Goal: Information Seeking & Learning: Find specific fact

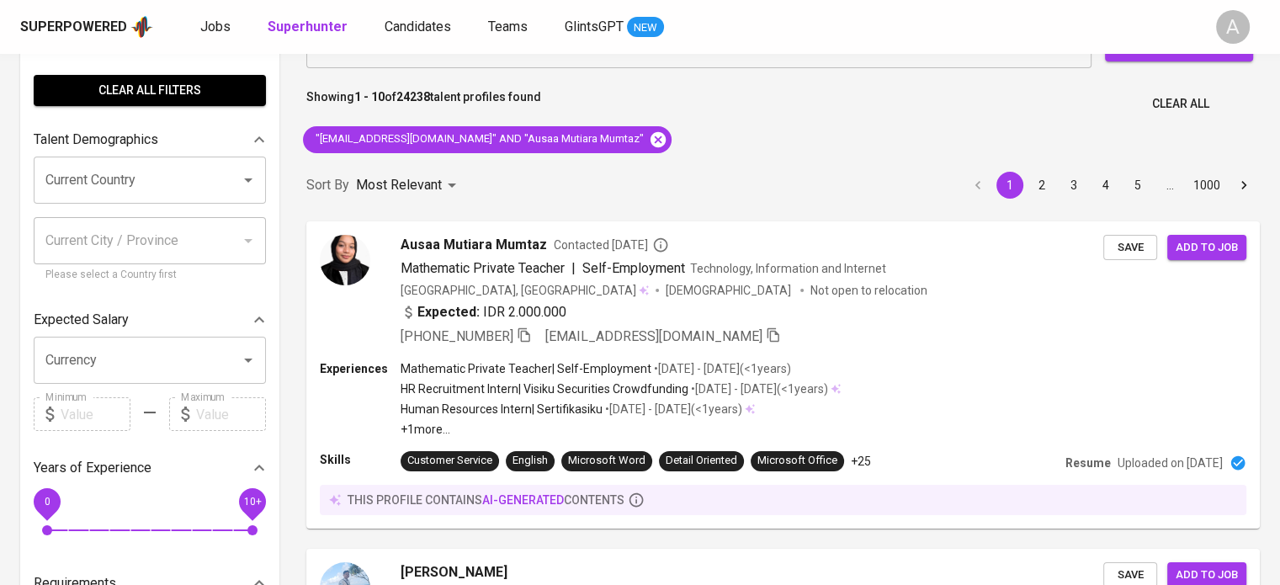
scroll to position [53, 0]
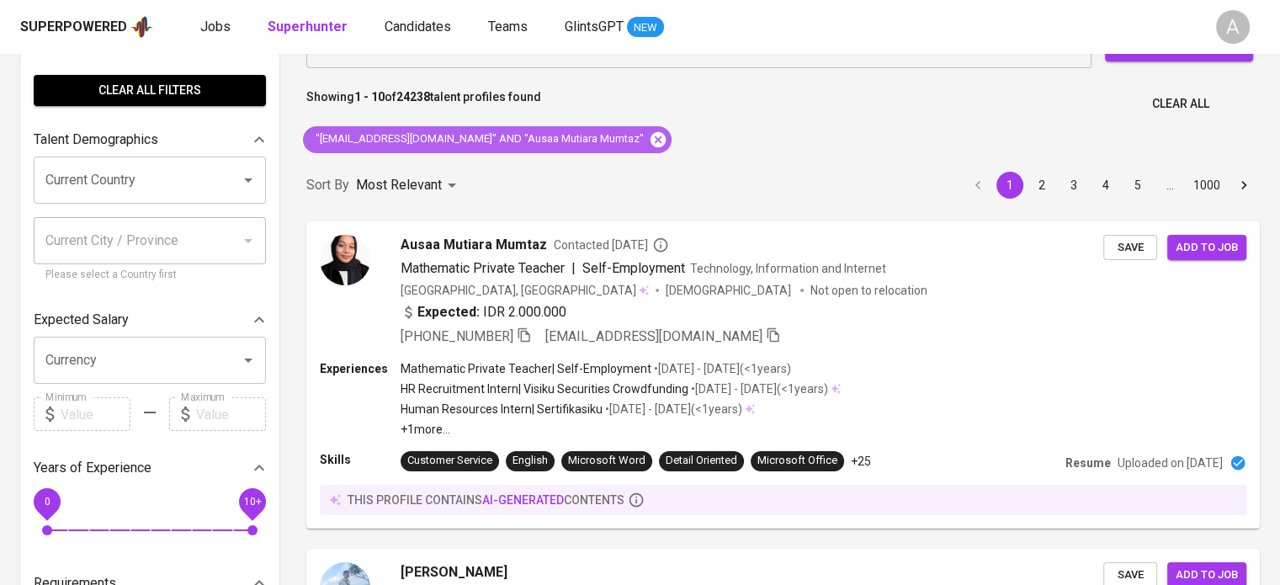
click at [651, 144] on icon at bounding box center [658, 138] width 15 height 15
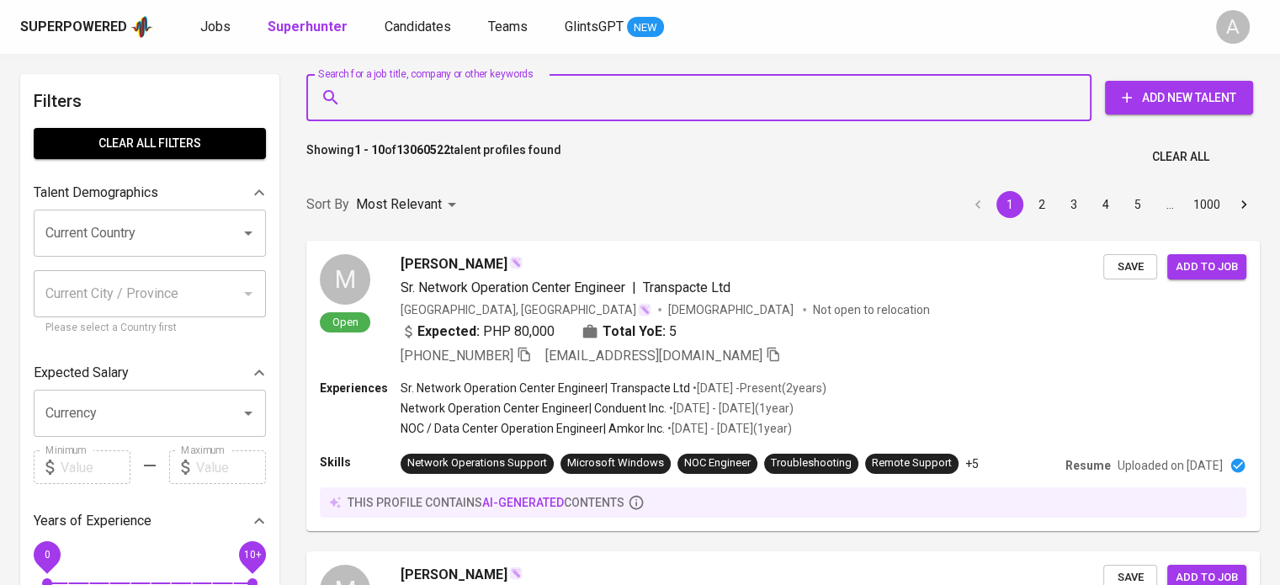
click at [599, 105] on input "Search for a job title, company or other keywords" at bounding box center [703, 98] width 711 height 32
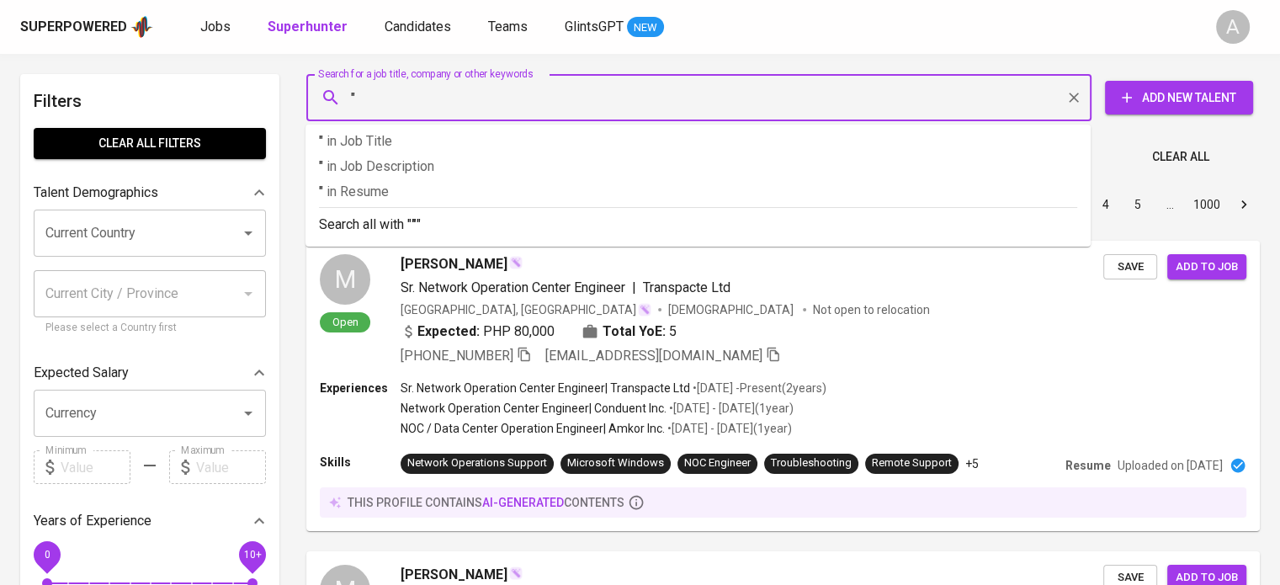
paste input "tesacartatarigan@gmail.com"
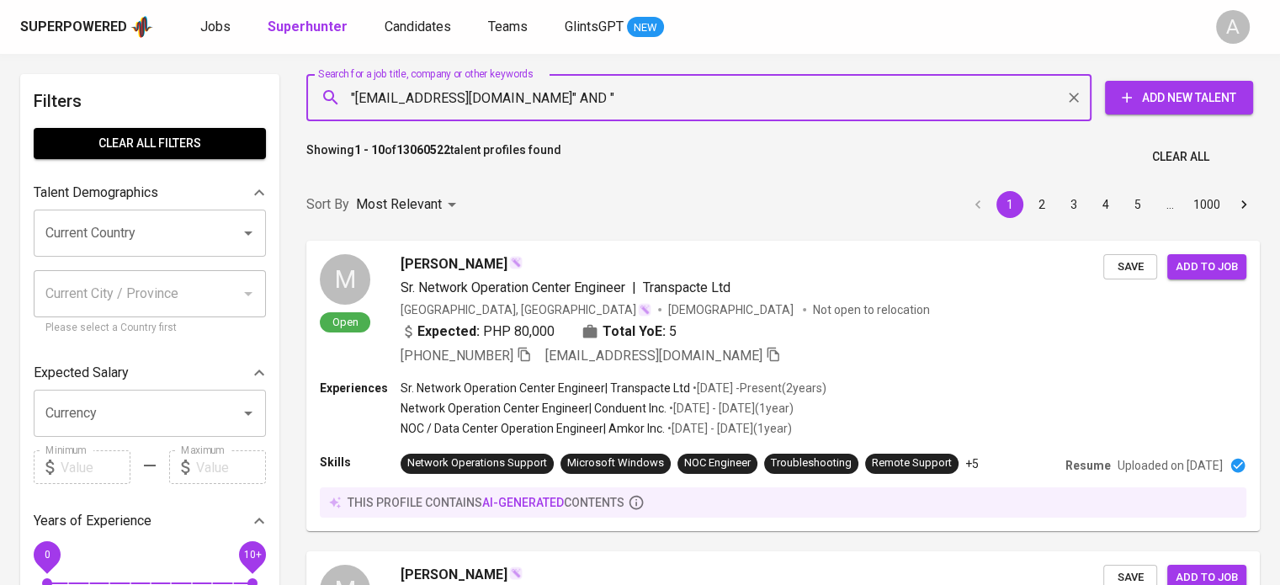
paste input "Tesa Carta Tarigan"
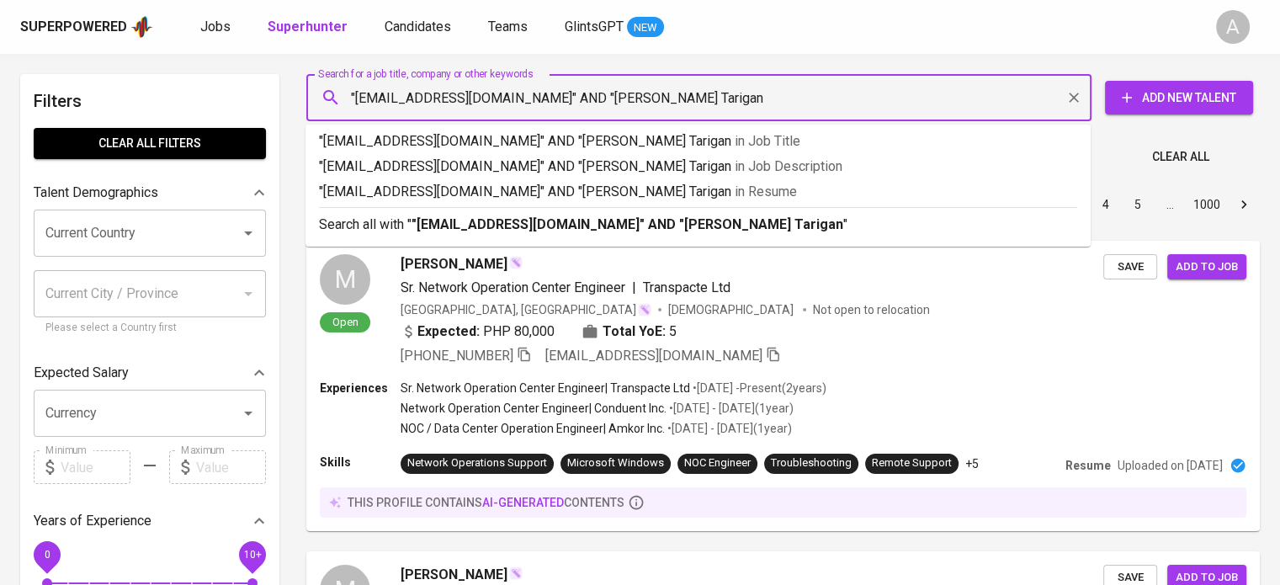
type input ""tesacartatarigan@gmail.com" AND "Tesa Carta Tarigan""
click at [875, 219] on p "Search all with " "tesacartatarigan@gmail.com" AND "Tesa Carta Tarigan" "" at bounding box center [698, 225] width 758 height 20
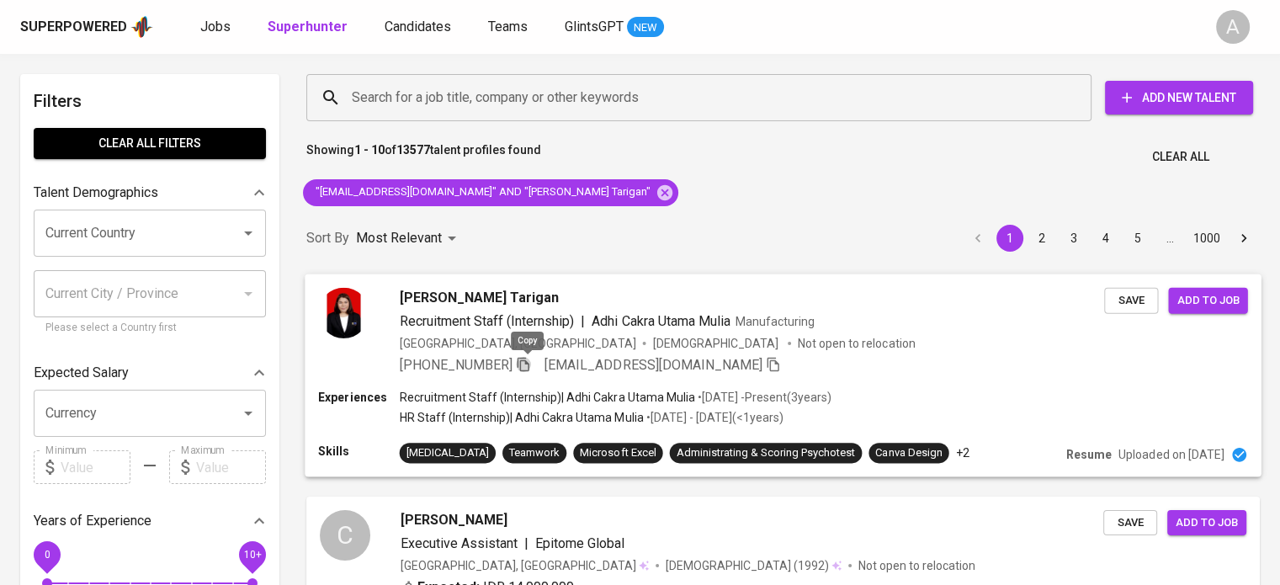
click at [529, 366] on icon "button" at bounding box center [523, 363] width 15 height 15
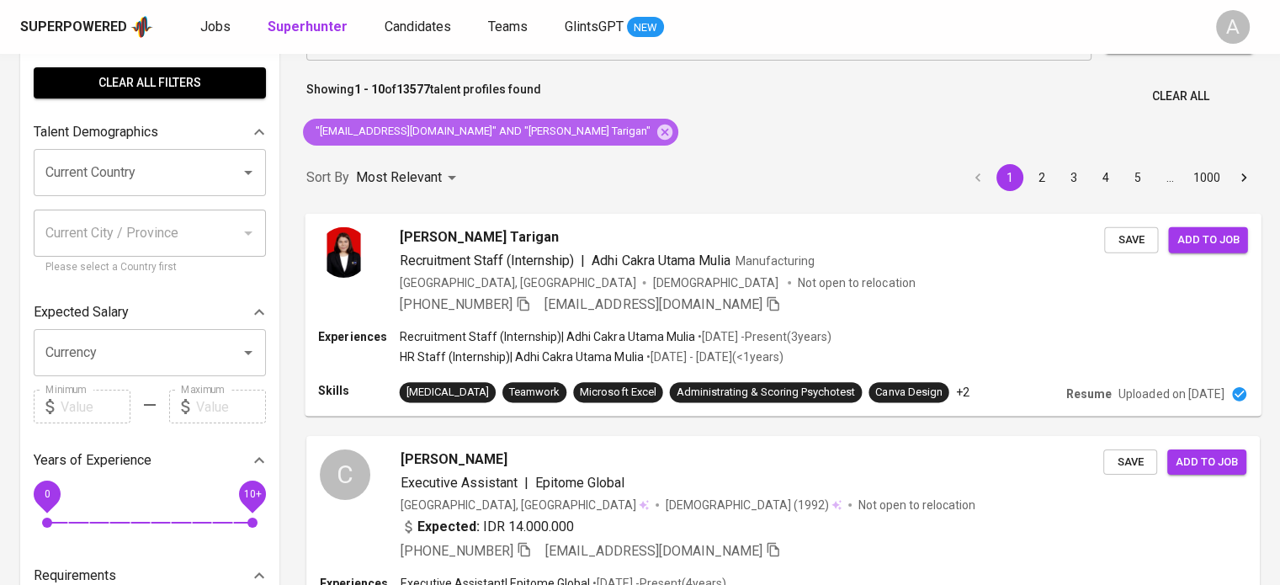
drag, startPoint x: 604, startPoint y: 132, endPoint x: 612, endPoint y: 85, distance: 47.9
click at [657, 132] on icon at bounding box center [664, 131] width 15 height 15
click at [612, 85] on div "Showing 1 - 10 of 13577 talent profiles found Clear All" at bounding box center [783, 91] width 974 height 41
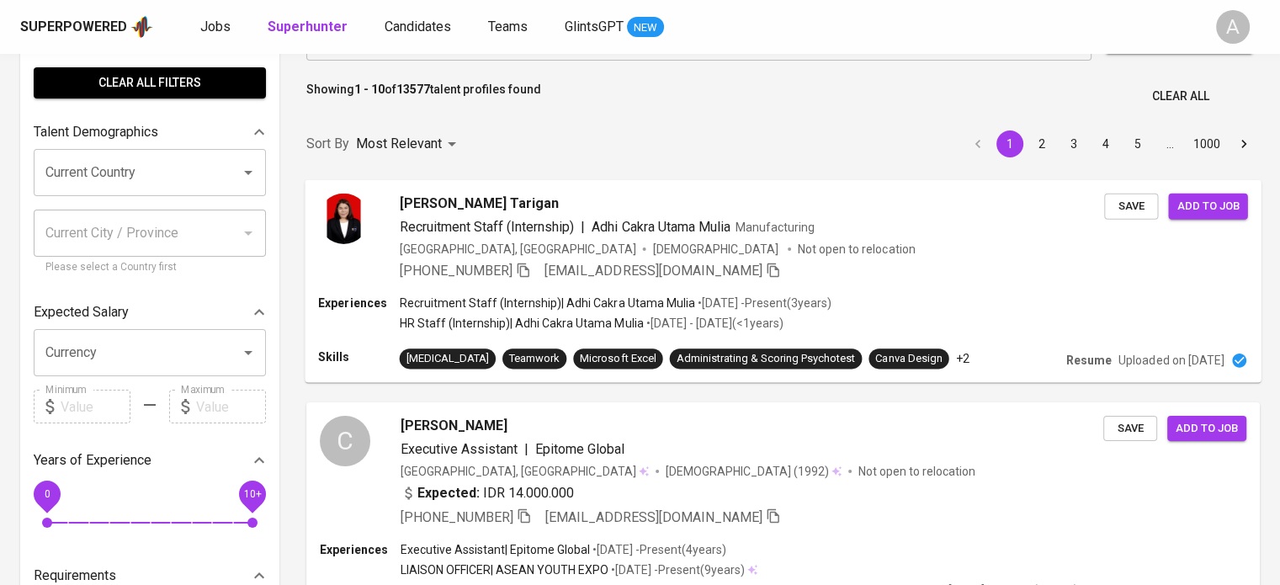
click at [612, 53] on input "Search for a job title, company or other keywords" at bounding box center [703, 37] width 711 height 32
click at [593, 53] on input "Search for a job title, company or other keywords" at bounding box center [703, 37] width 711 height 32
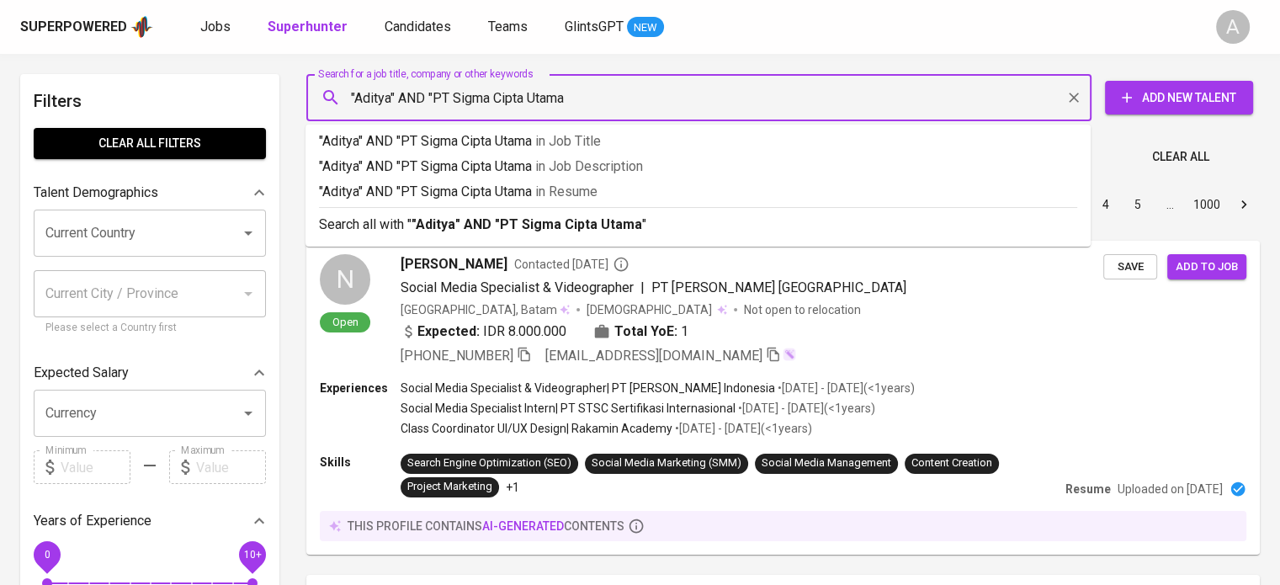
type input ""Aditya" AND "PT Sigma Cipta Utama""
click at [608, 226] on b ""Aditya" AND "PT Sigma Cipta Utama"" at bounding box center [530, 224] width 236 height 16
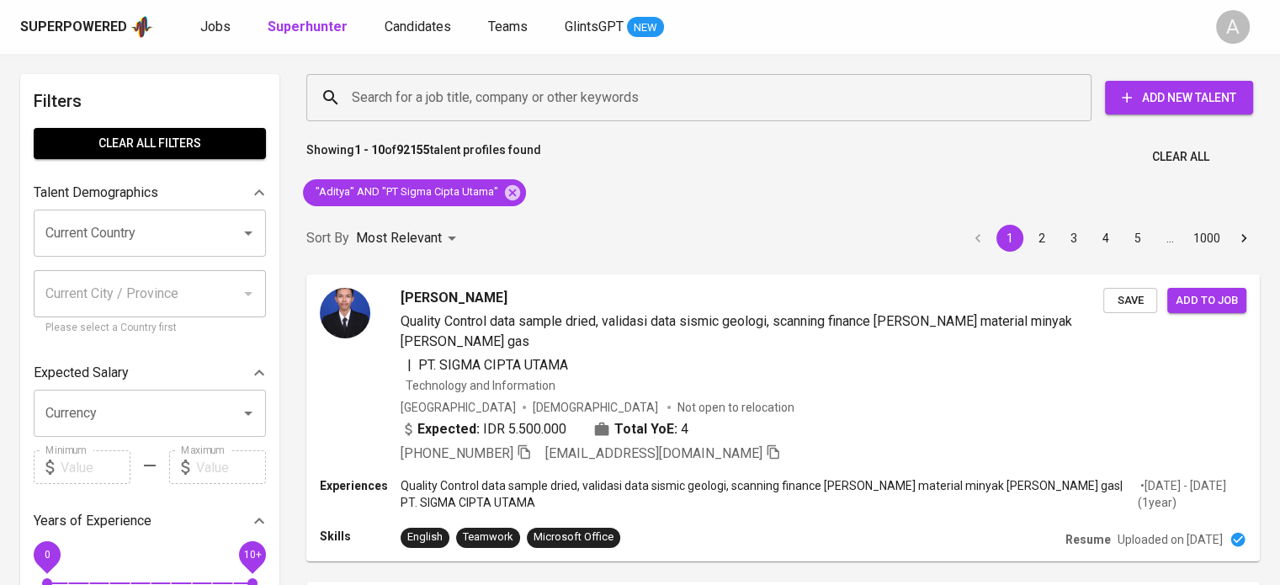
click at [531, 444] on icon "button" at bounding box center [523, 451] width 15 height 15
click at [513, 194] on icon at bounding box center [512, 193] width 19 height 19
click at [569, 101] on input "Search for a job title, company or other keywords" at bounding box center [703, 98] width 711 height 32
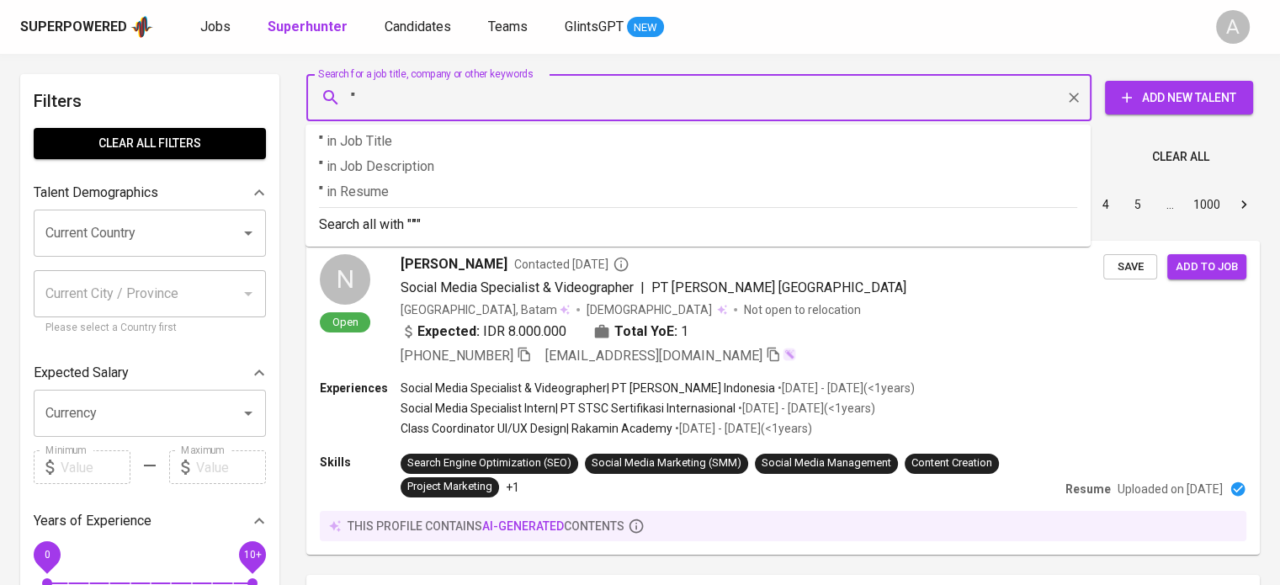
paste input "kwatiffany@gmail.com"
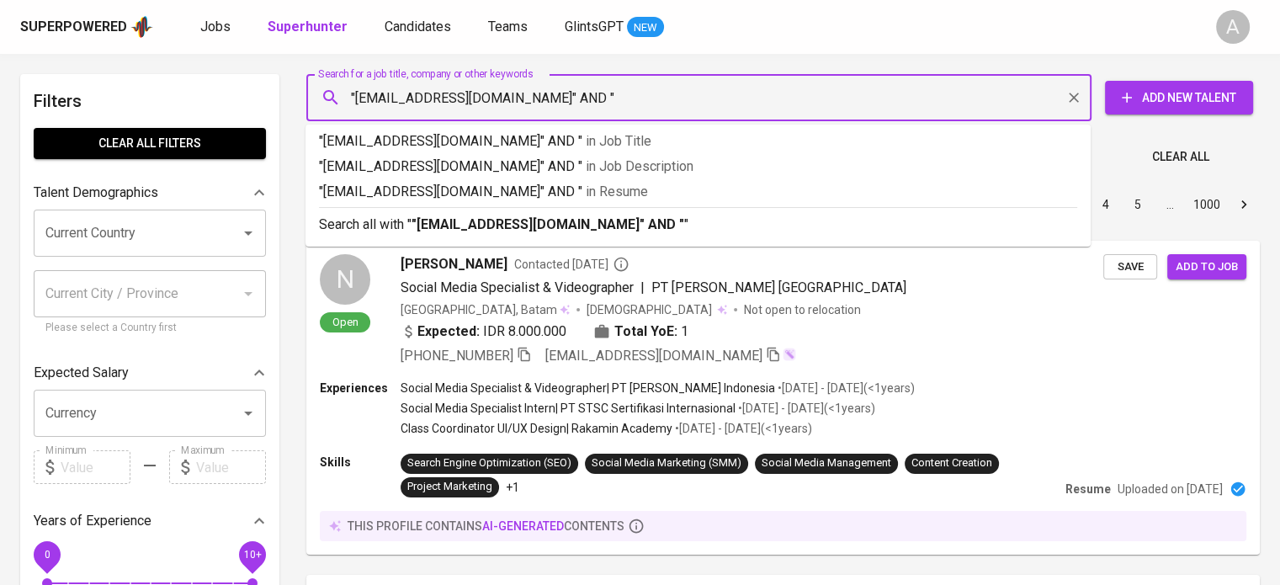
type input ""kwatiffany@gmail.com" AND ""
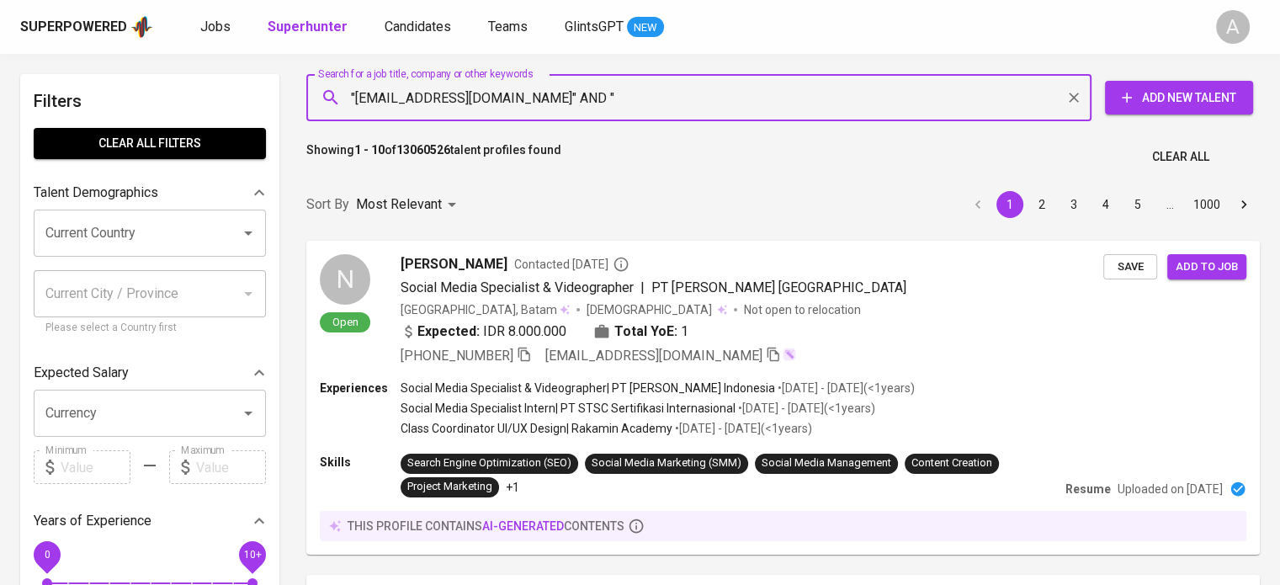
paste input "Tifanny Kwa"
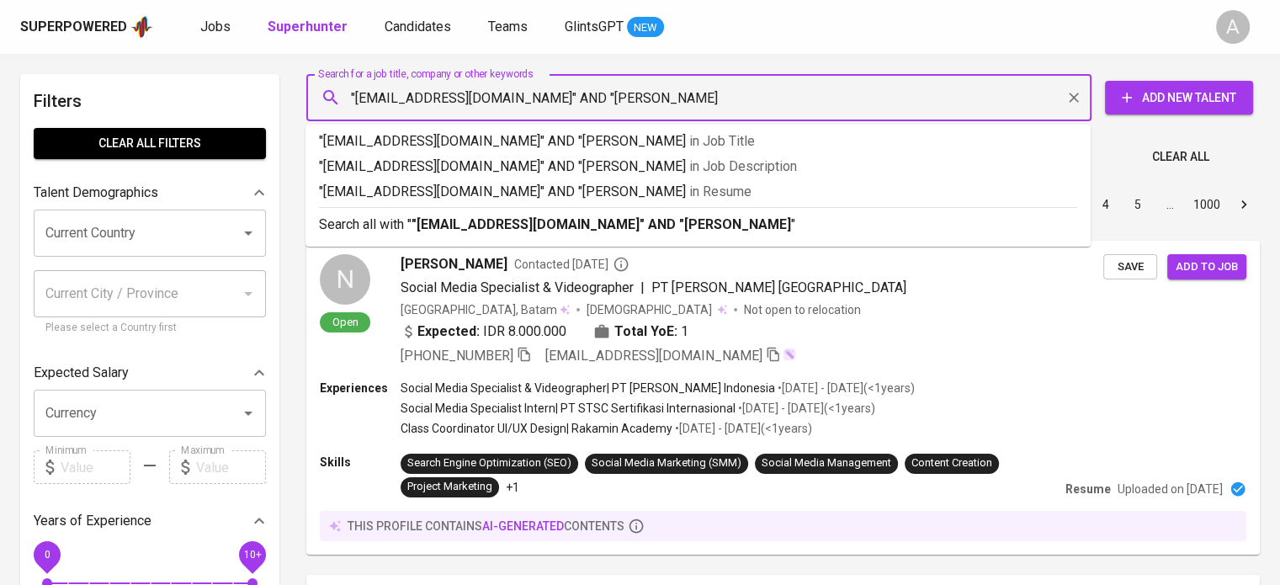
type input ""kwatiffany@gmail.com" AND "Tifanny Kwa""
click at [976, 221] on p "Search all with " "kwatiffany@gmail.com" AND "Tifanny Kwa" "" at bounding box center [698, 225] width 758 height 20
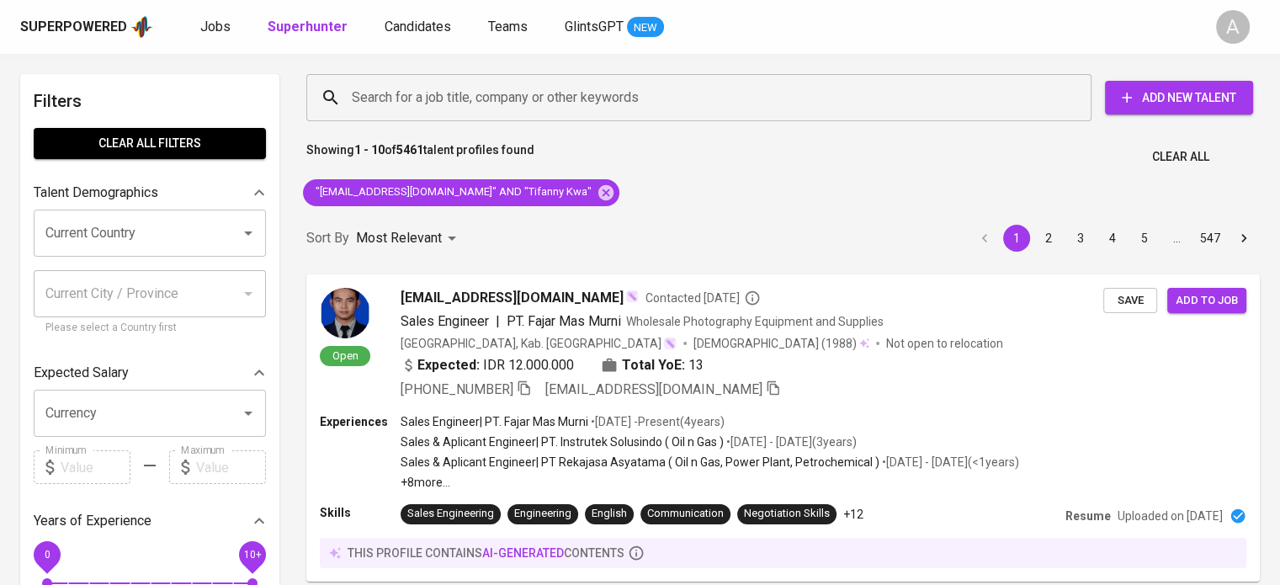
click at [1080, 153] on div "Showing 1 - 10 of 5461 talent profiles found Clear All" at bounding box center [783, 151] width 974 height 41
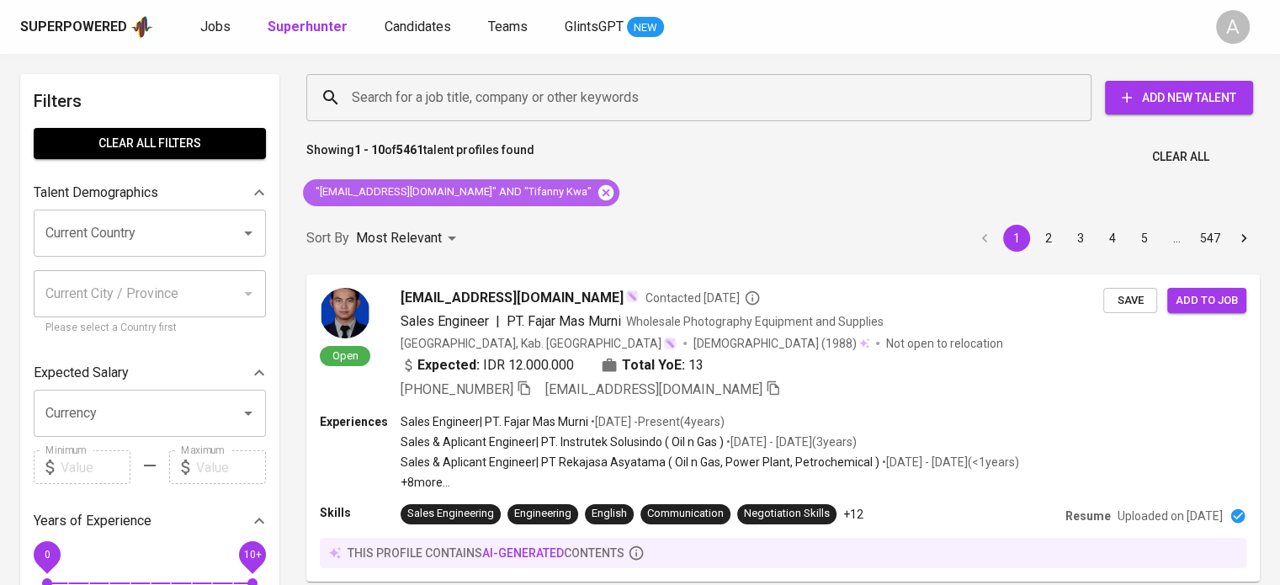
click at [599, 195] on icon at bounding box center [606, 191] width 15 height 15
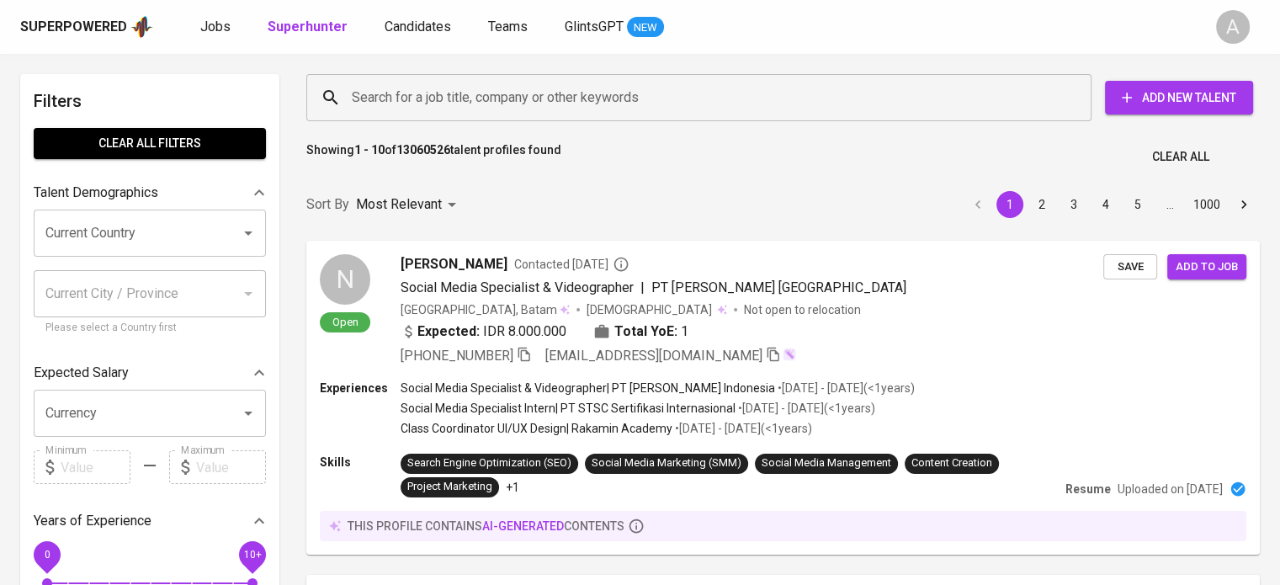
click at [566, 94] on input "Search for a job title, company or other keywords" at bounding box center [703, 98] width 711 height 32
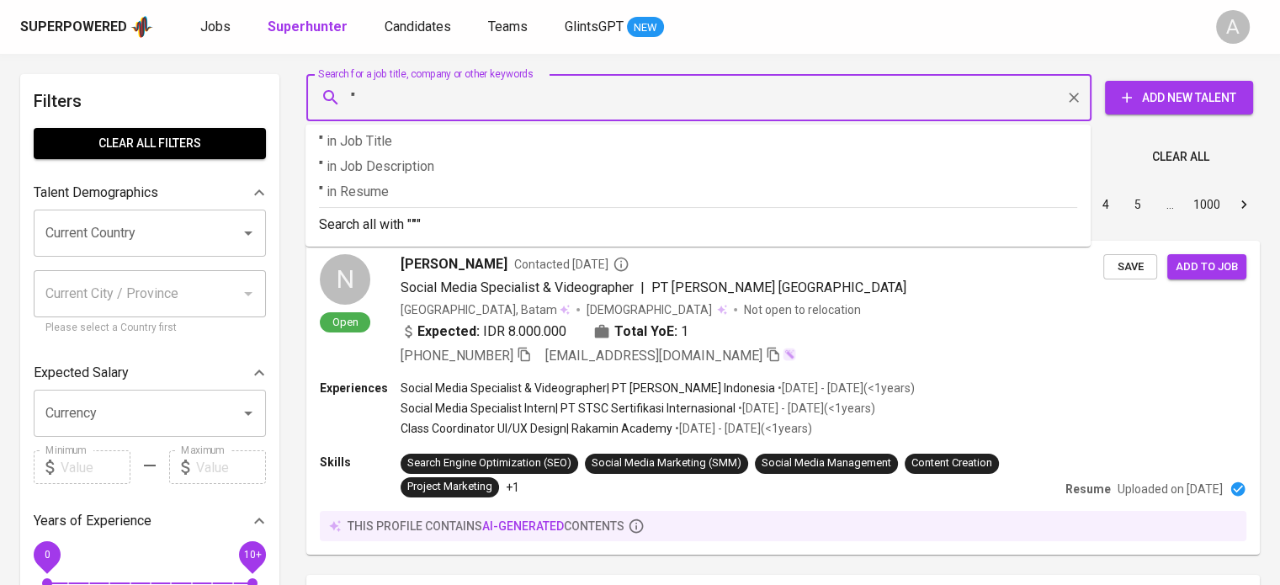
paste input "romli.muhammad13@gmail.com"
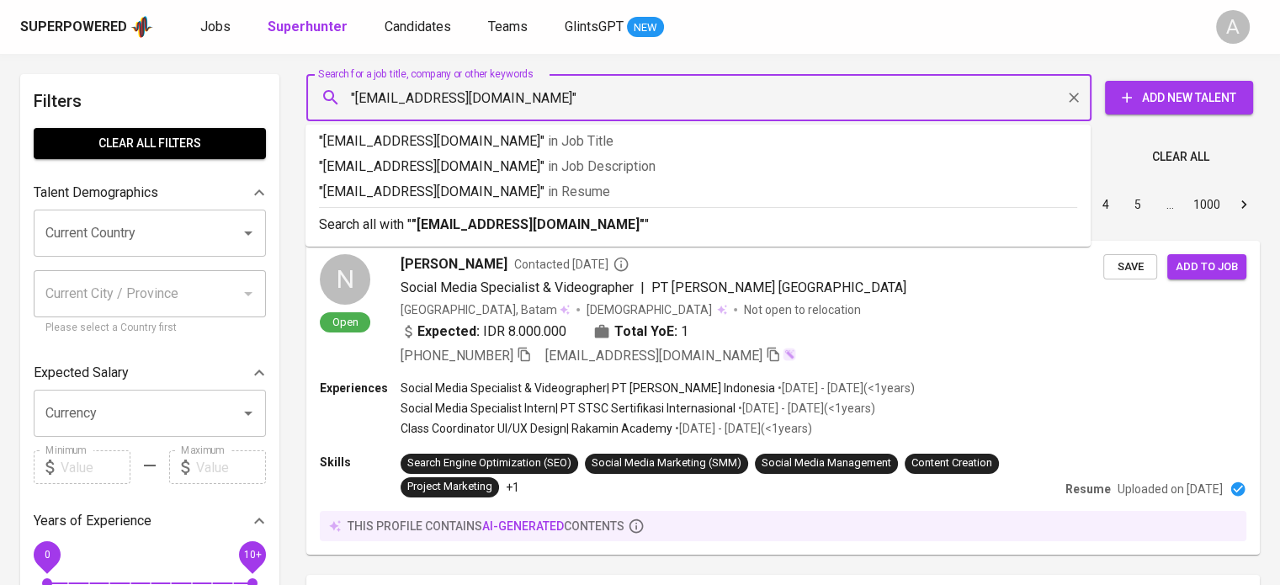
type input ""romli.muhammad13@gmail.com""
click at [548, 218] on b ""romli.muhammad13@gmail.com"" at bounding box center [528, 224] width 233 height 16
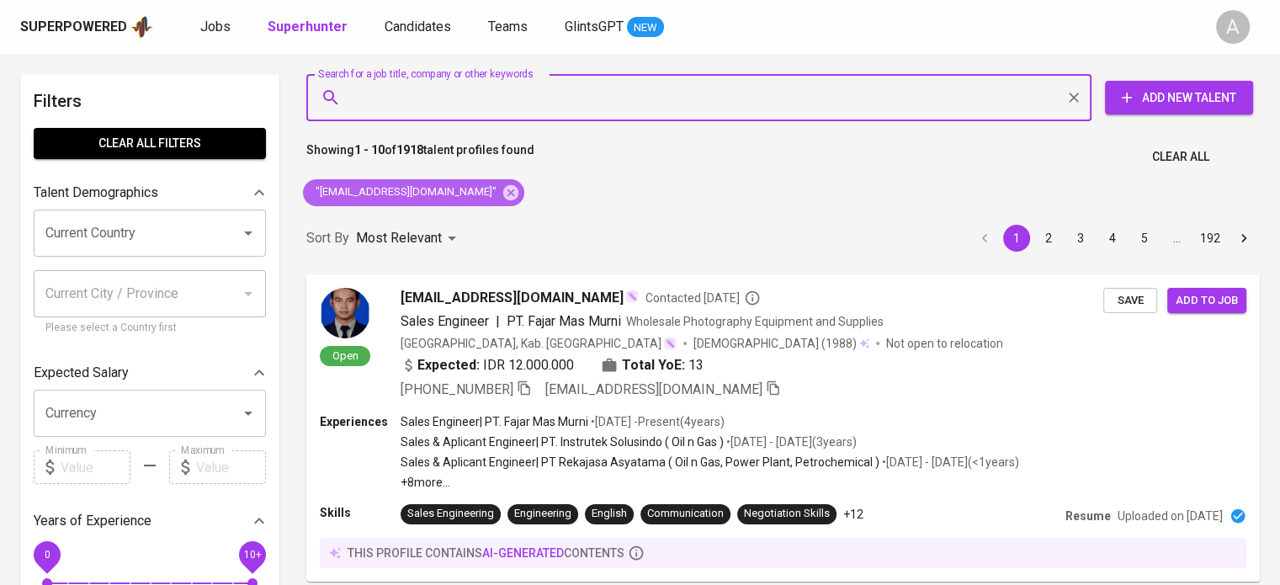
drag, startPoint x: 498, startPoint y: 187, endPoint x: 562, endPoint y: 100, distance: 107.8
click at [503, 187] on icon at bounding box center [510, 191] width 15 height 15
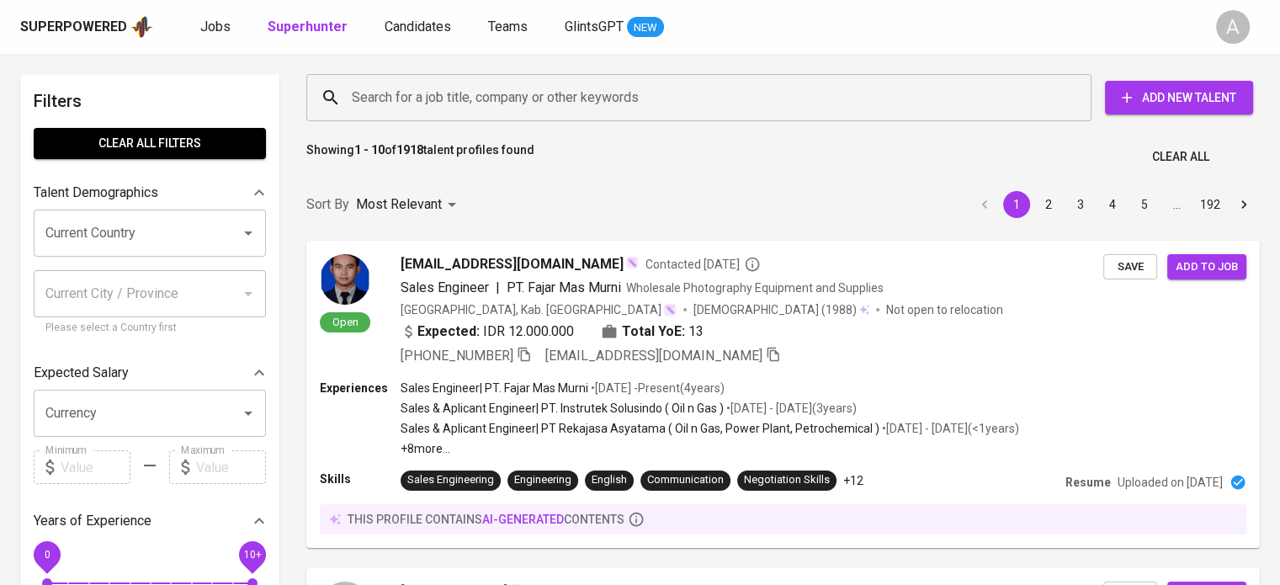
click at [562, 100] on input "Search for a job title, company or other keywords" at bounding box center [703, 98] width 711 height 32
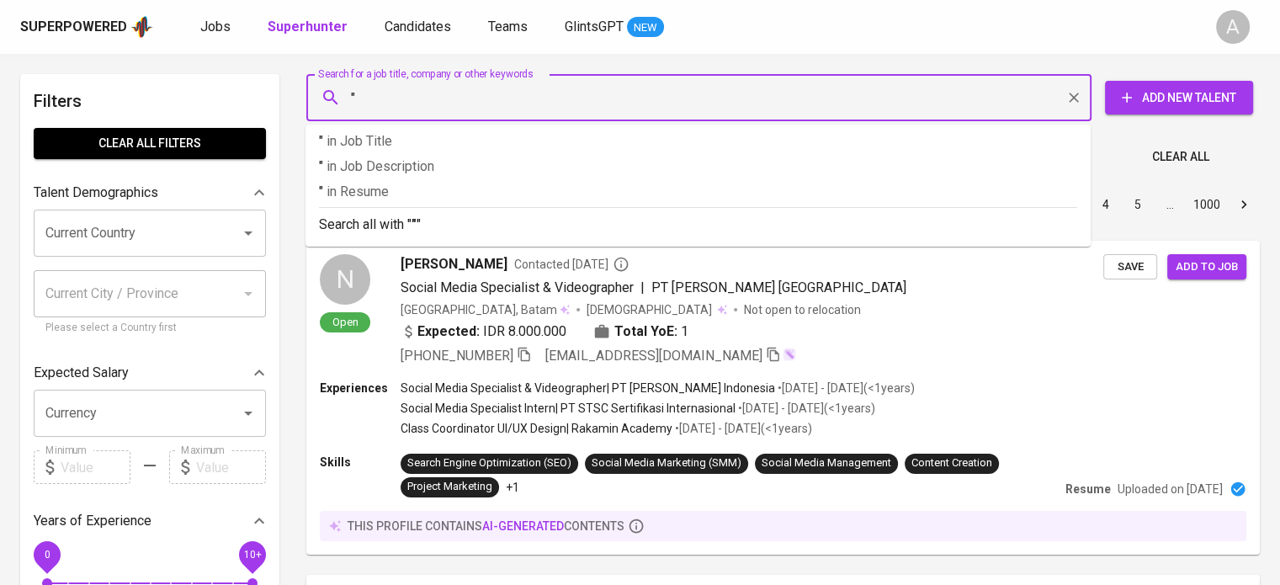
paste input "romli.muhammad13@gmail.com"
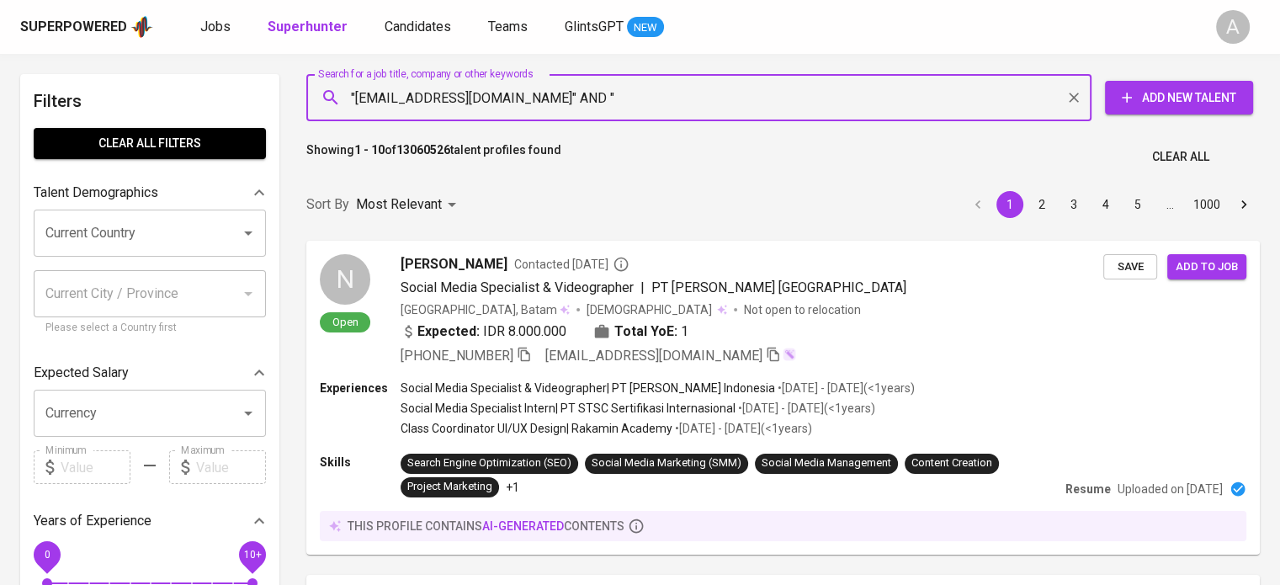
paste input "Muhamad Romli"
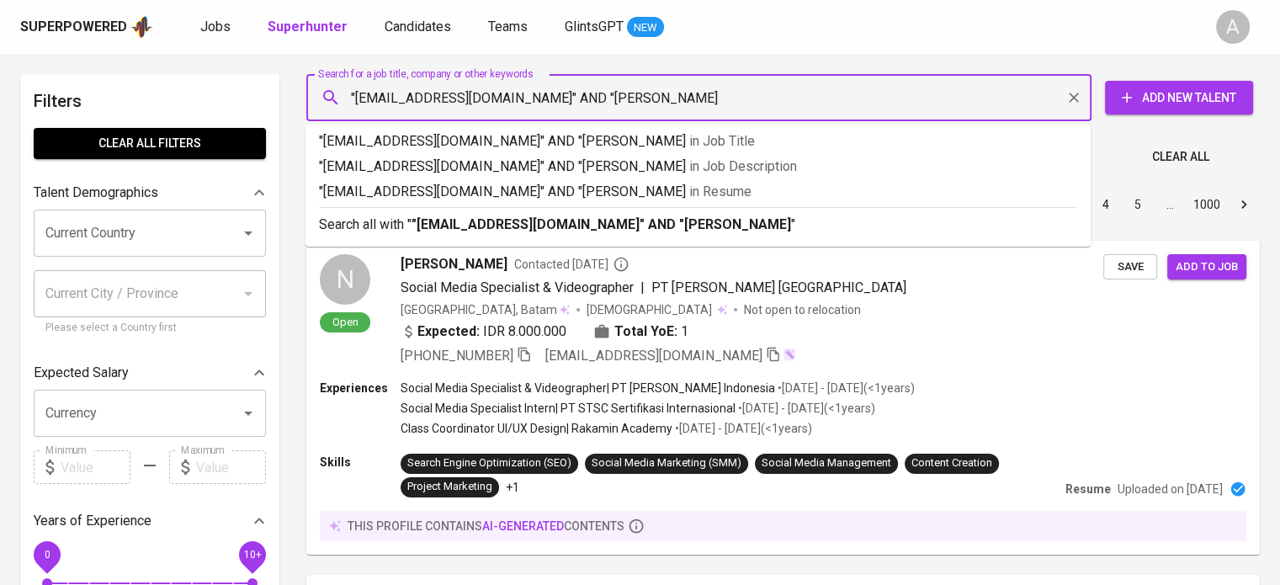
type input ""[EMAIL_ADDRESS][DOMAIN_NAME]" AND "[PERSON_NAME]""
click at [898, 222] on p "Search all with " "romli.muhammad13@gmail.com" AND "Muhamad Romli" "" at bounding box center [698, 225] width 758 height 20
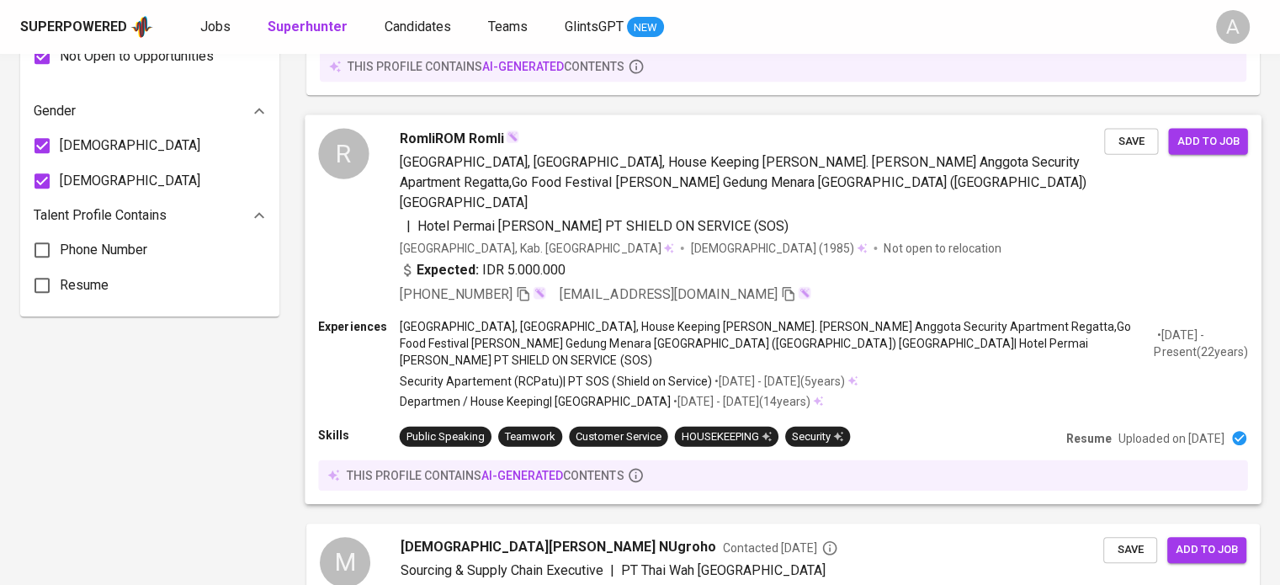
scroll to position [1143, 0]
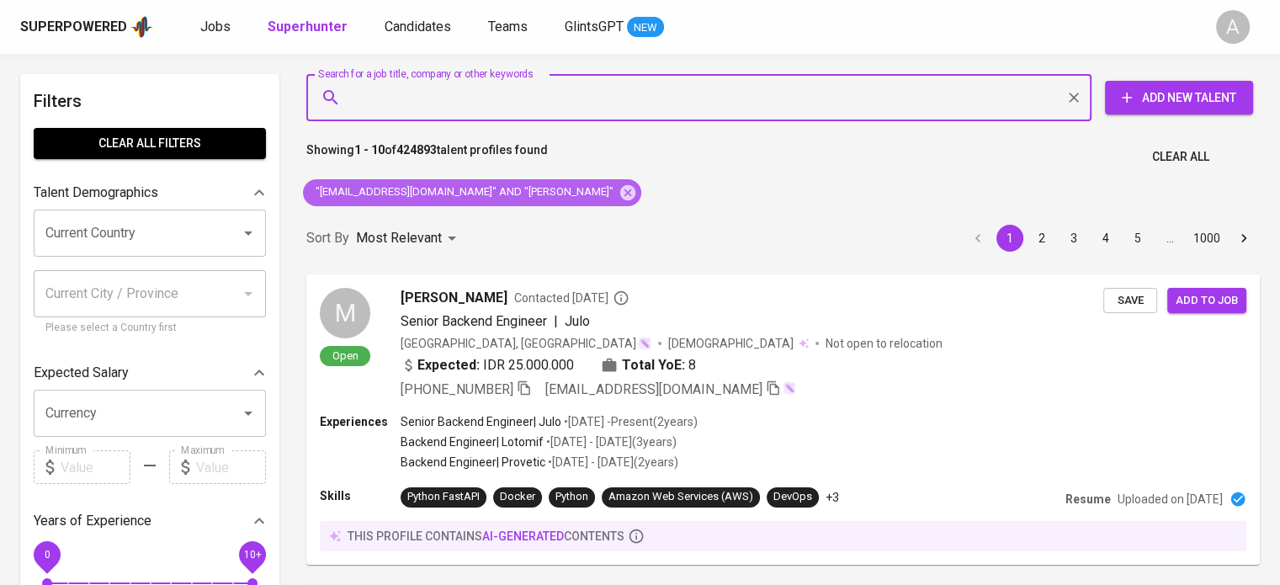
drag, startPoint x: 603, startPoint y: 187, endPoint x: 548, endPoint y: 109, distance: 94.8
click at [619, 187] on icon at bounding box center [628, 193] width 19 height 19
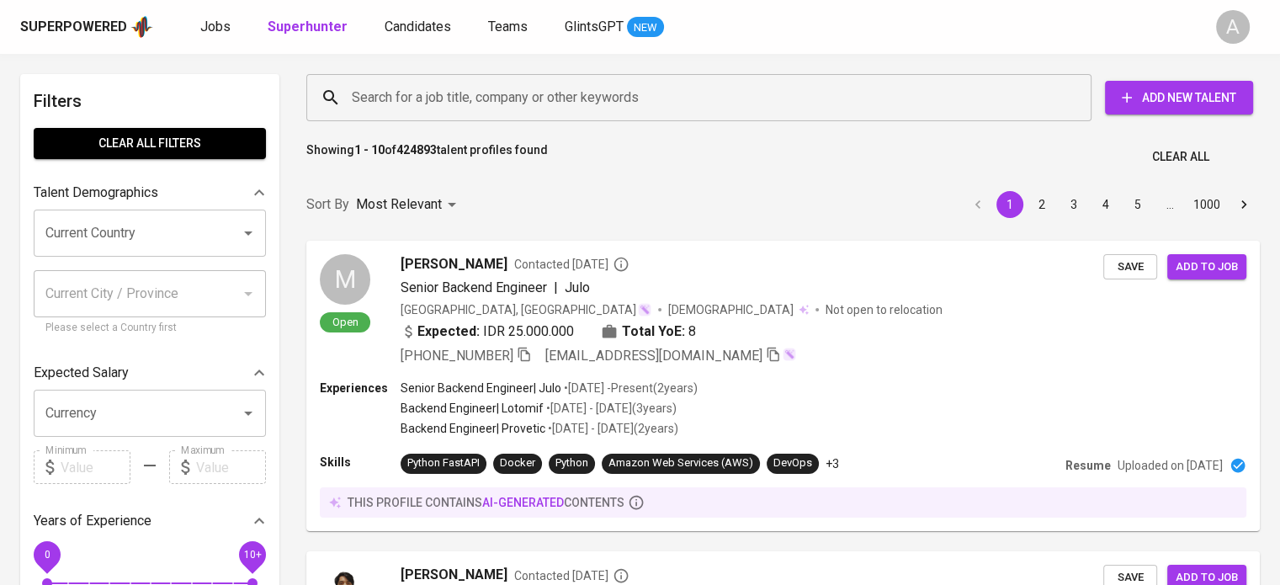
click at [548, 109] on input "Search for a job title, company or other keywords" at bounding box center [703, 98] width 711 height 32
click at [511, 103] on input "Search for a job title, company or other keywords" at bounding box center [703, 98] width 711 height 32
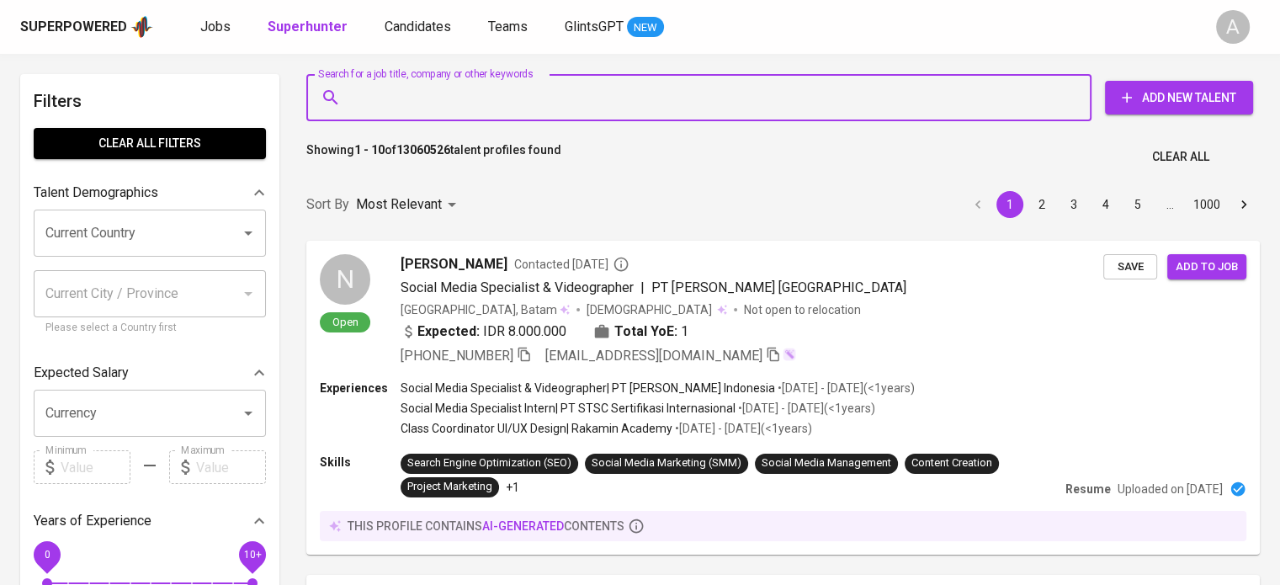
click at [511, 103] on input "Search for a job title, company or other keywords" at bounding box center [703, 98] width 711 height 32
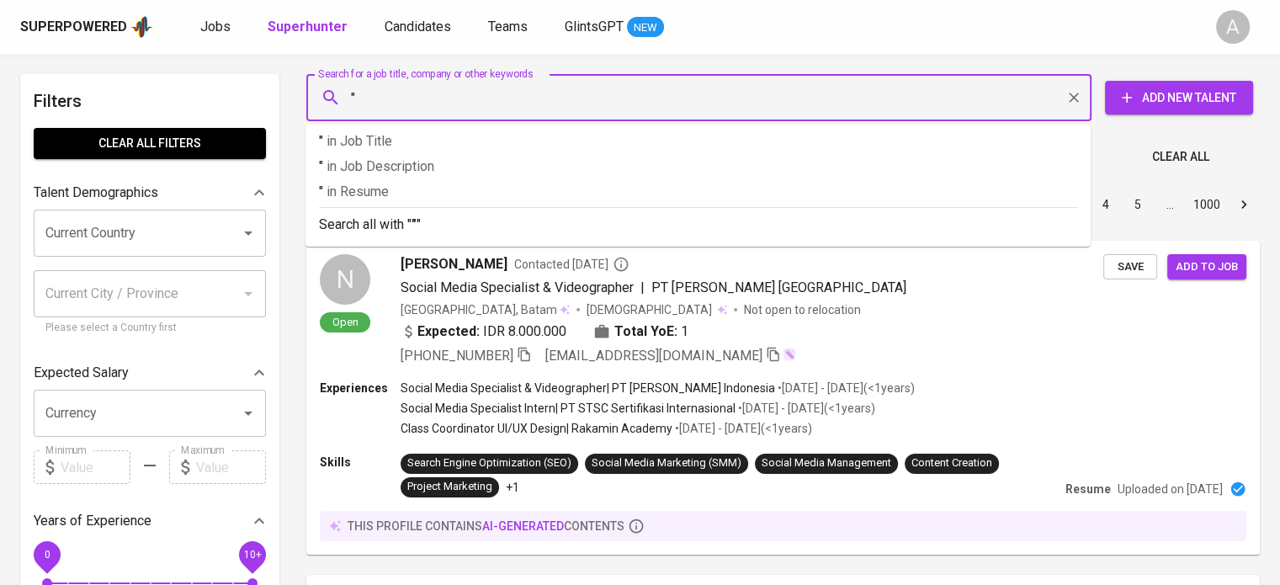
paste input "[EMAIL_ADDRESS][DOMAIN_NAME]"
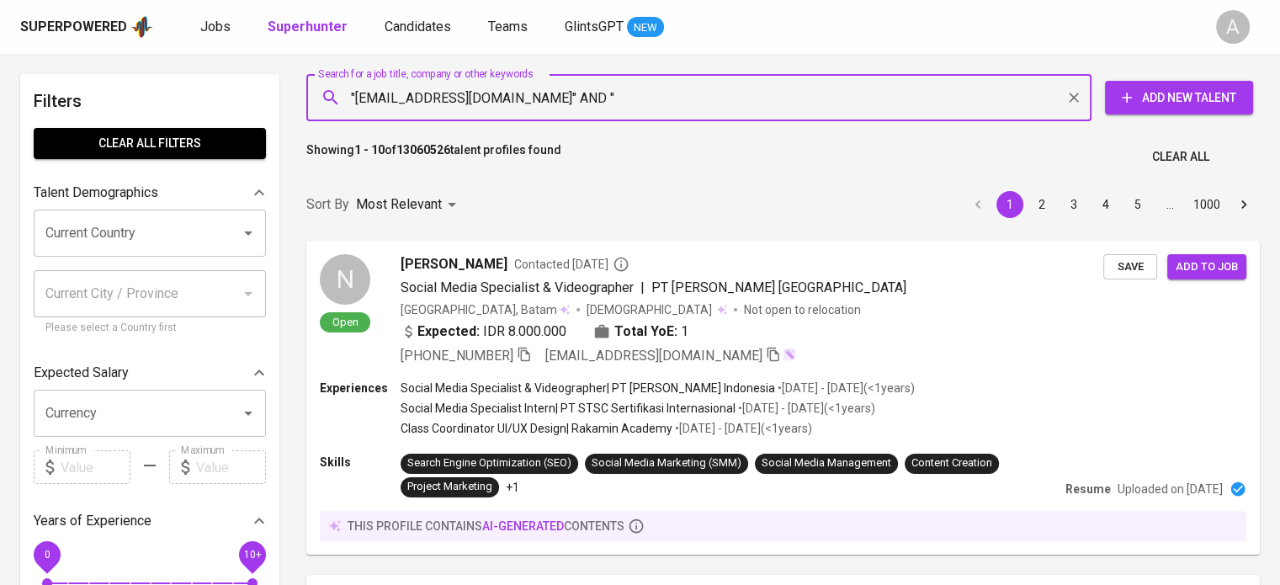
paste input "[PERSON_NAME]"
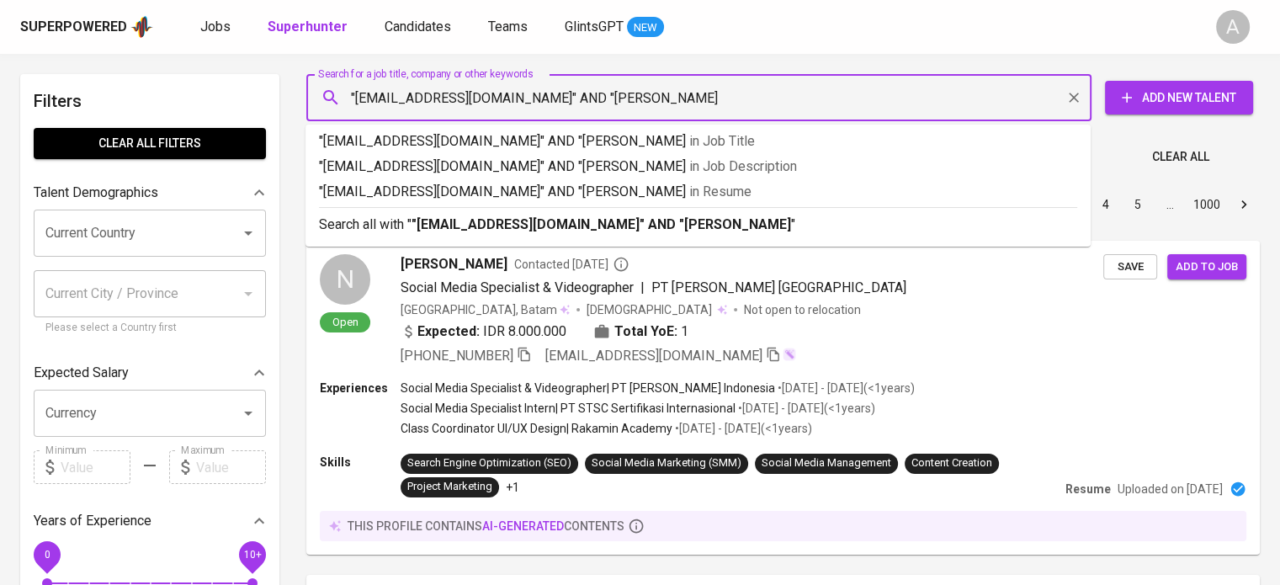
type input ""[EMAIL_ADDRESS][DOMAIN_NAME]" AND "[PERSON_NAME]""
click at [806, 208] on div "Search all with " "[EMAIL_ADDRESS][DOMAIN_NAME]" AND "[PERSON_NAME]" "" at bounding box center [698, 221] width 758 height 28
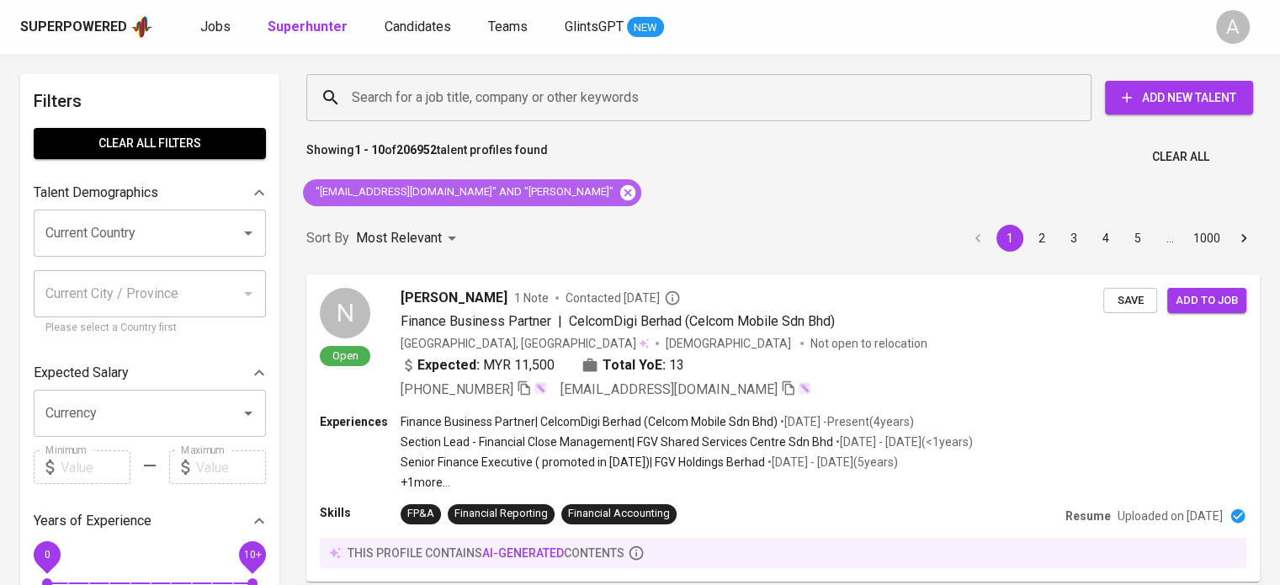
click at [619, 193] on icon at bounding box center [628, 193] width 19 height 19
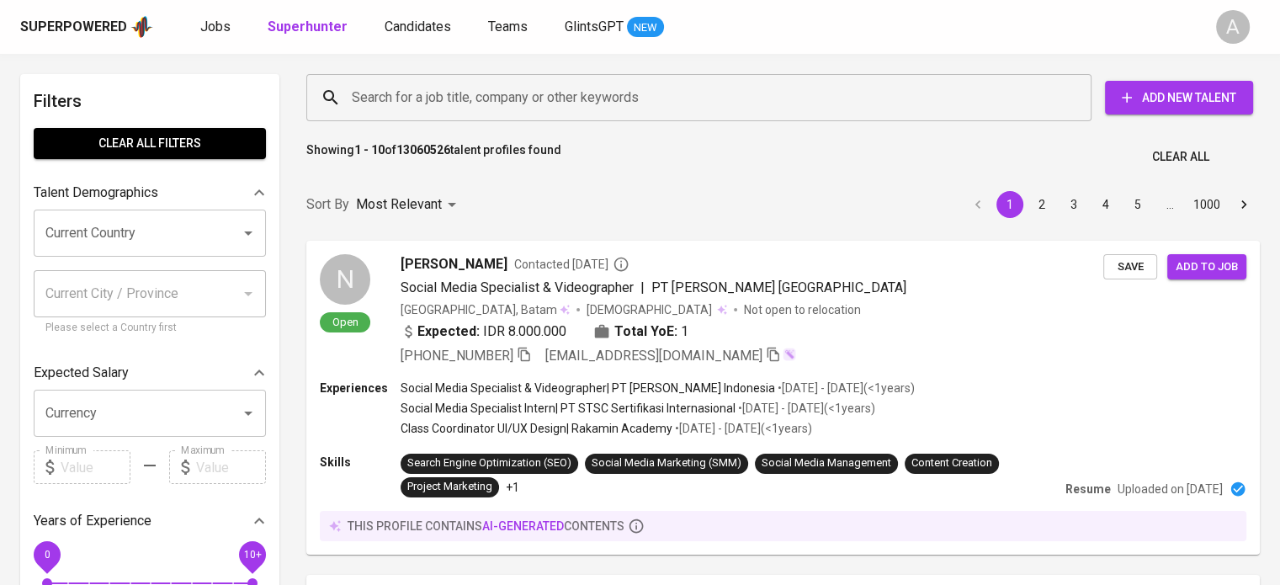
click at [641, 97] on input "Search for a job title, company or other keywords" at bounding box center [703, 98] width 711 height 32
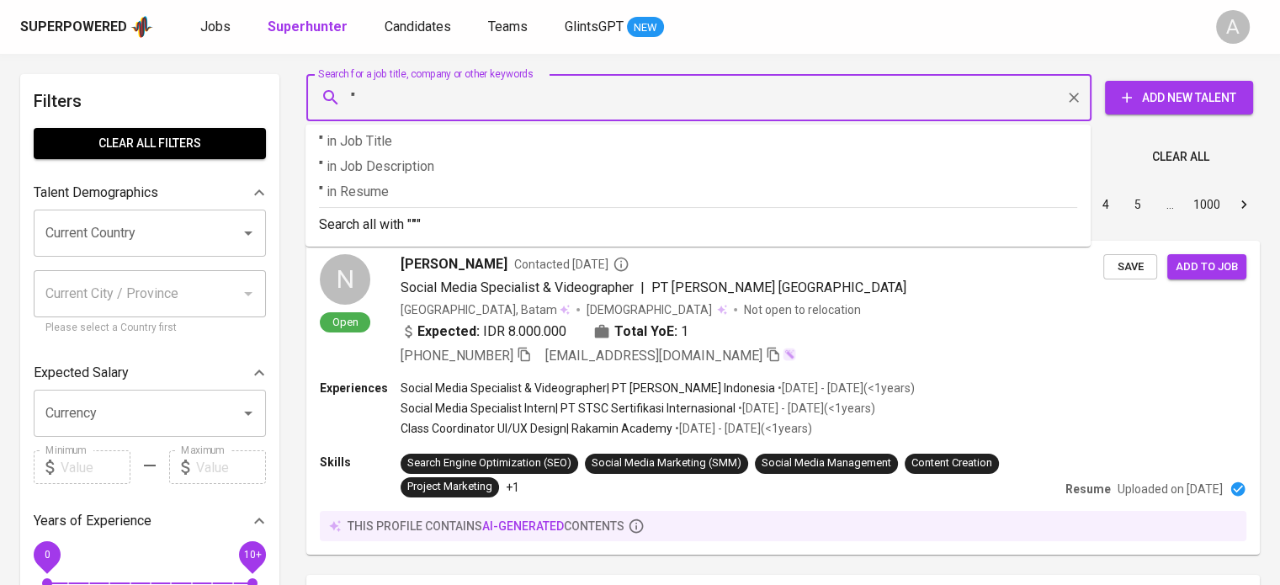
paste input "BNI 0585379636 - Annisya"
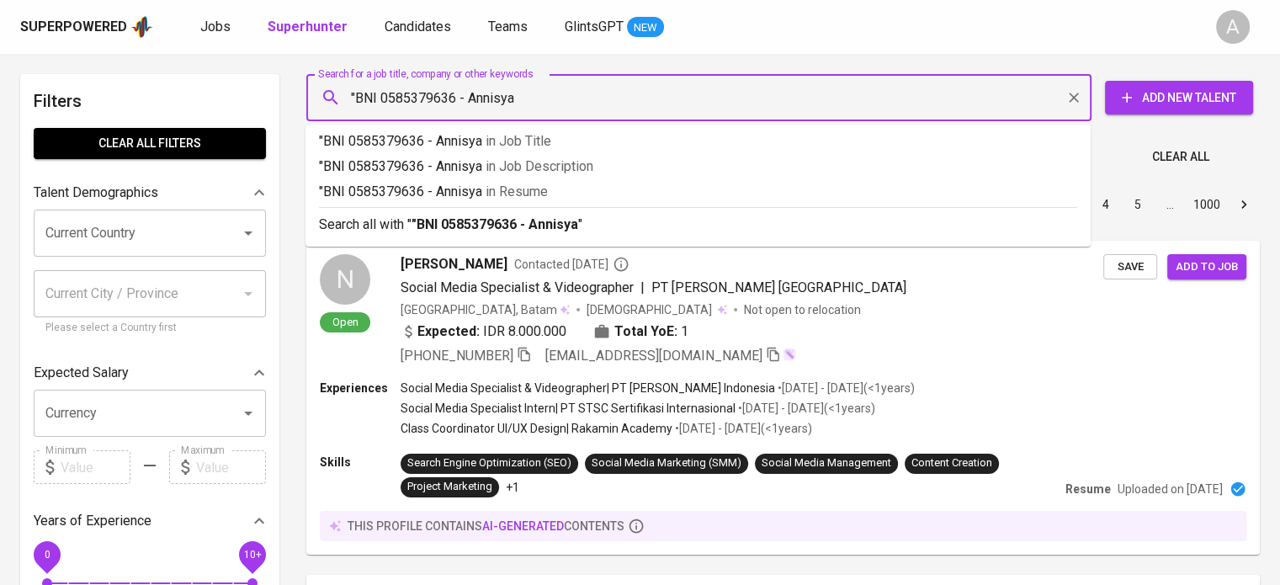
type input ""BNI 0585379636 - Annisya""
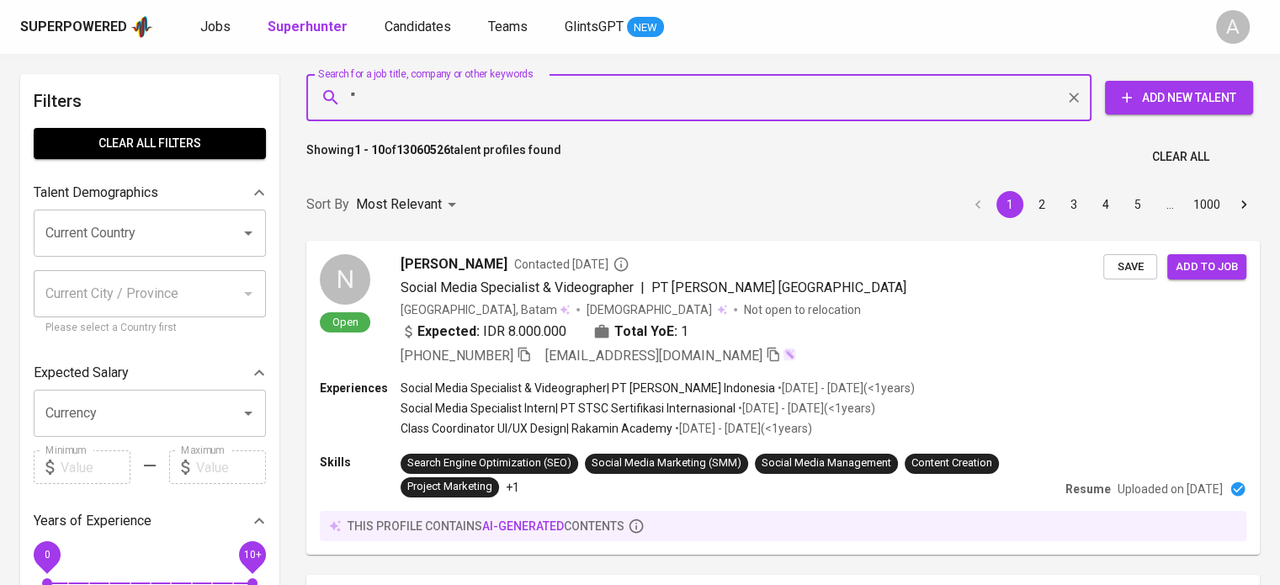
paste input "Swiss-Belinn Modern Cikande"
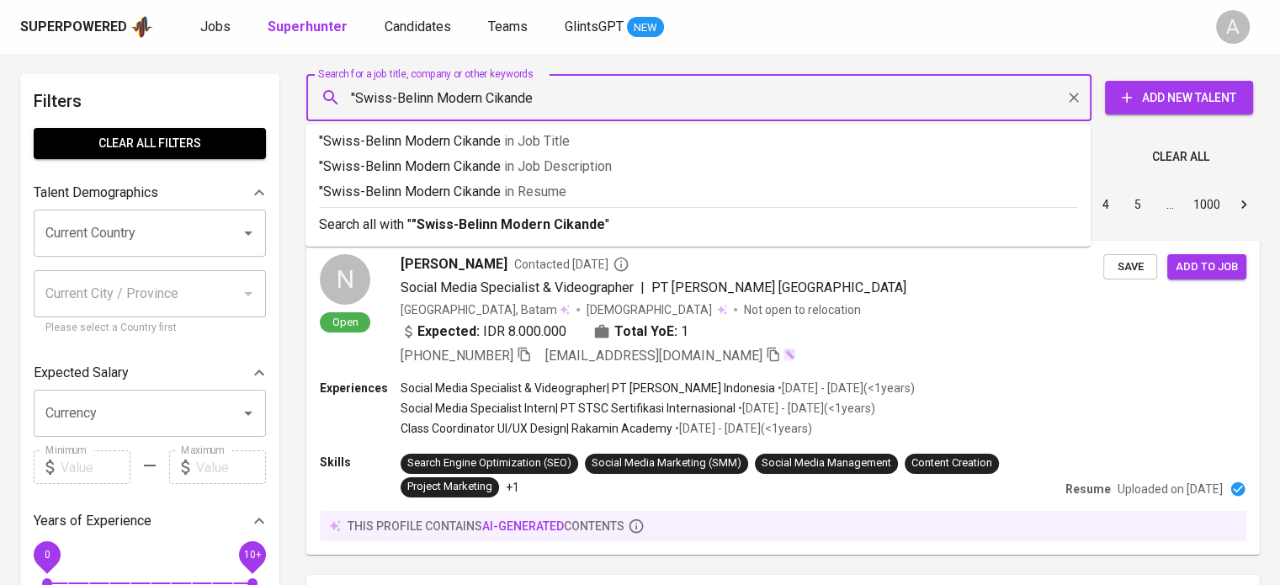
type input ""Swiss-Belinn Modern Cikande""
click at [664, 235] on li "Search all with " "Swiss-Belinn Modern Cikande" "" at bounding box center [698, 223] width 785 height 33
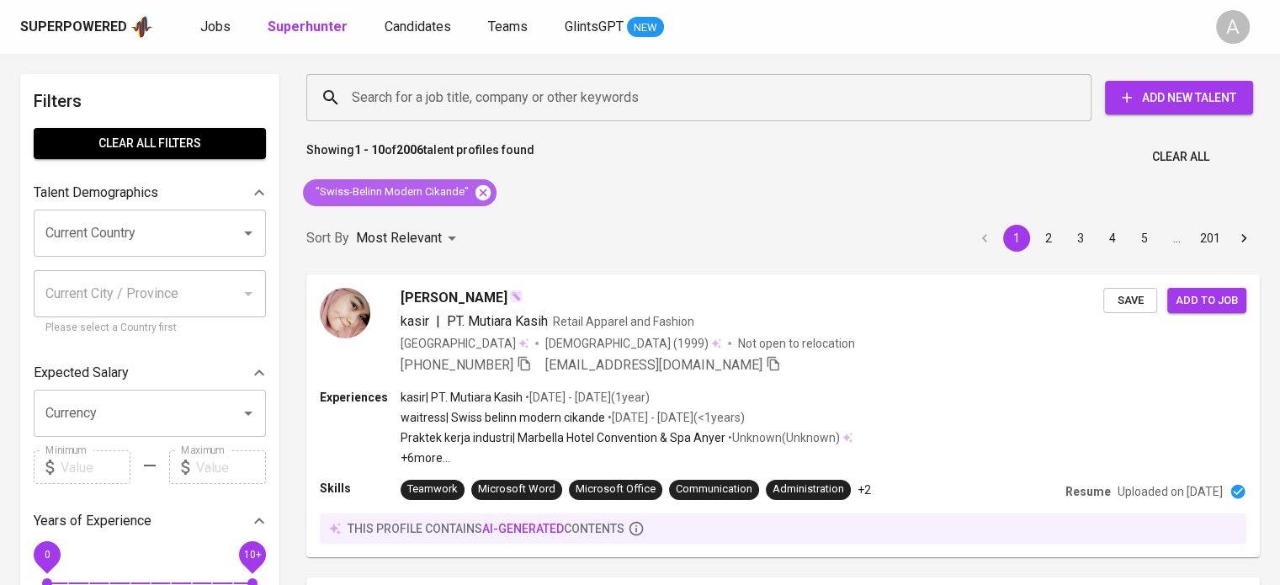
click at [484, 197] on icon at bounding box center [483, 191] width 15 height 15
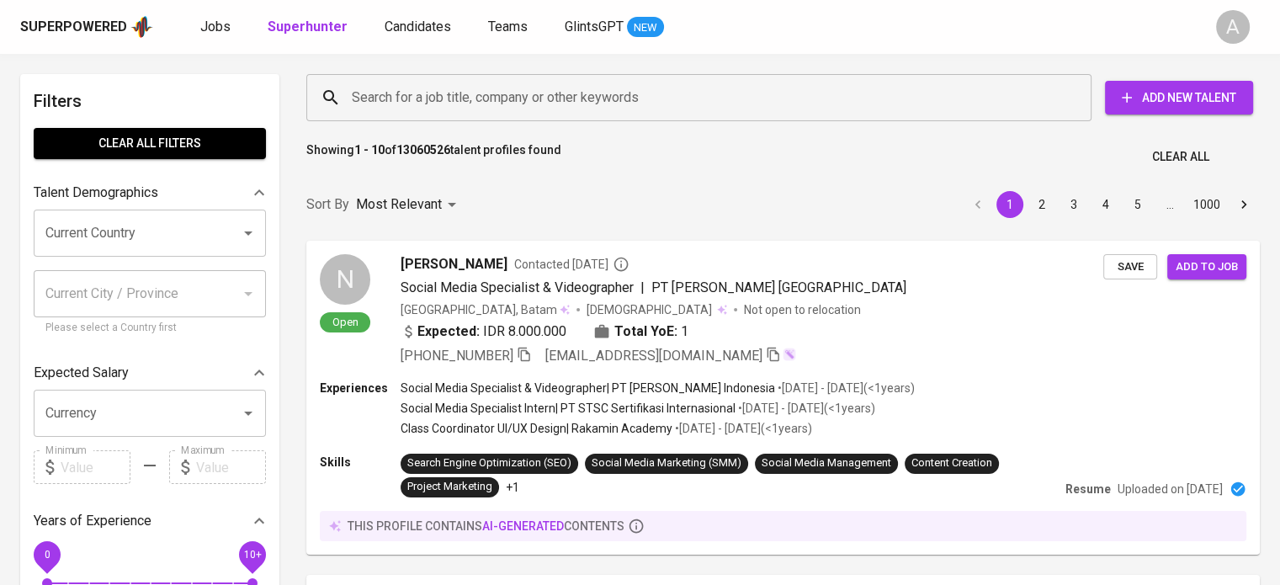
click at [506, 97] on input "Search for a job title, company or other keywords" at bounding box center [703, 98] width 711 height 32
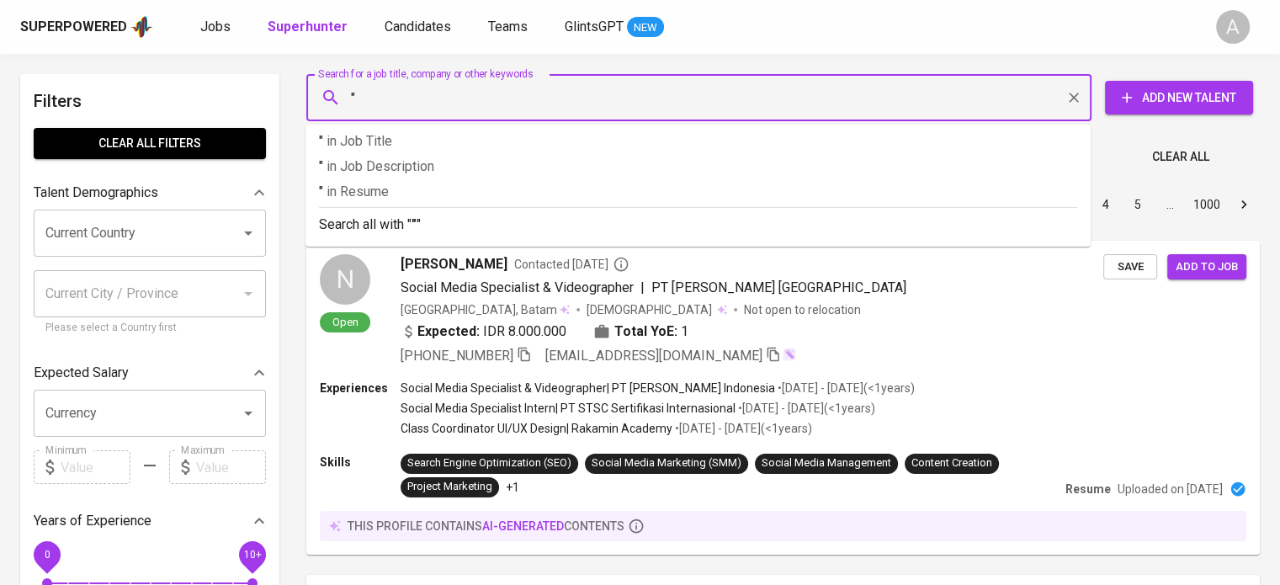
paste input "Siska Mulyaningsih"
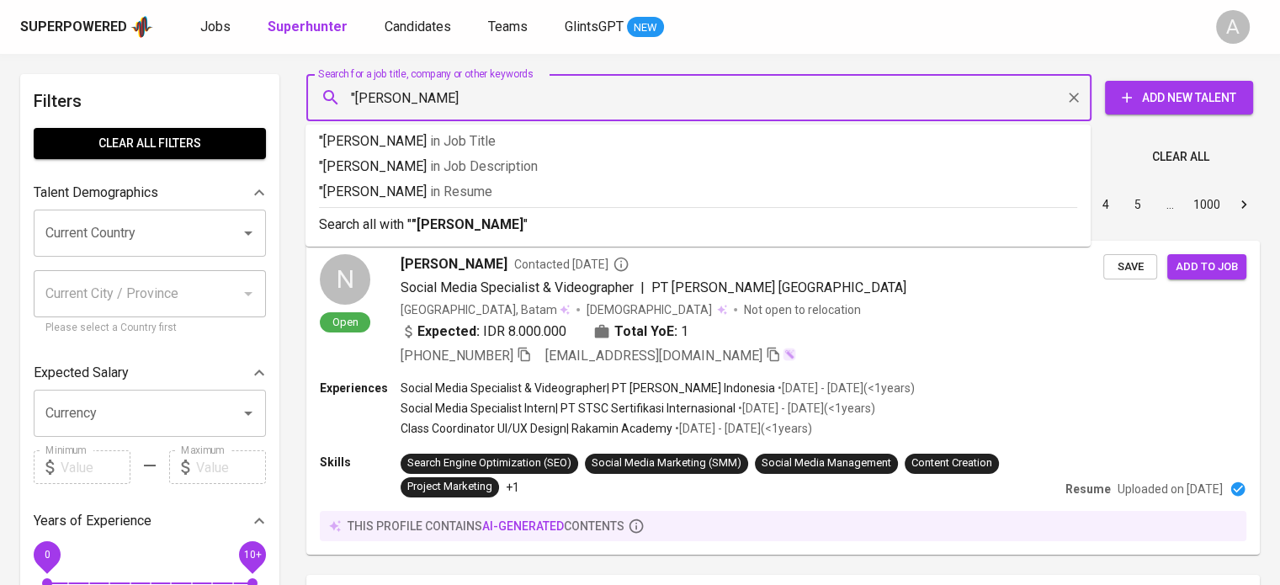
type input ""Siska Mulyaningsih""
click at [513, 218] on b ""Siska Mulyaningsih"" at bounding box center [470, 224] width 117 height 16
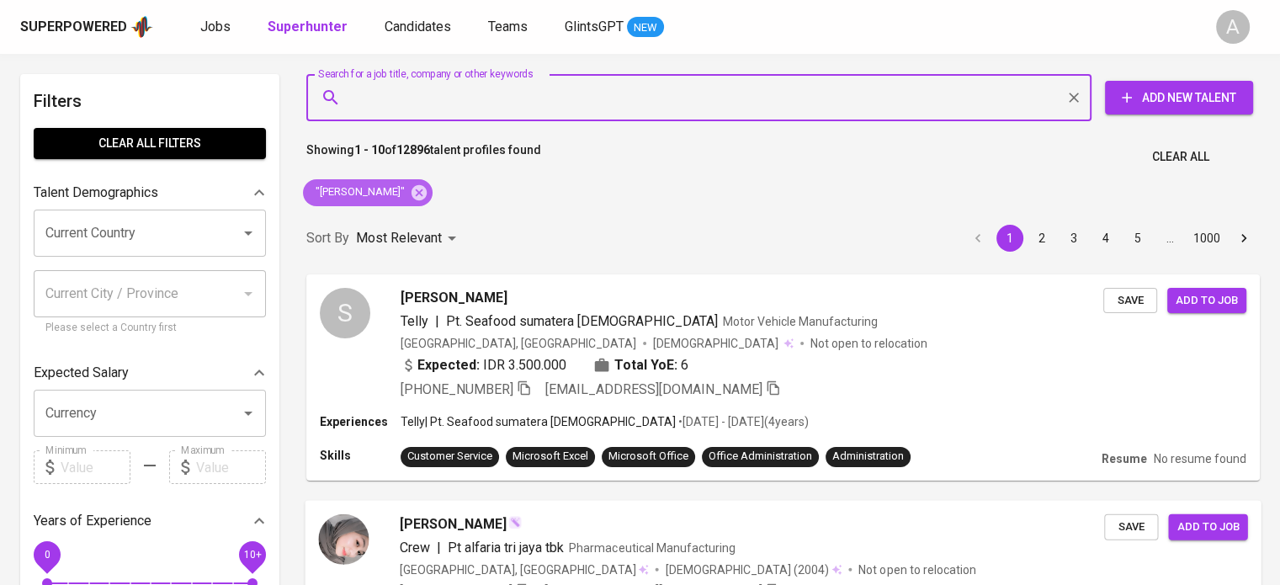
drag, startPoint x: 431, startPoint y: 191, endPoint x: 741, endPoint y: 583, distance: 499.8
click at [428, 191] on icon at bounding box center [419, 193] width 19 height 19
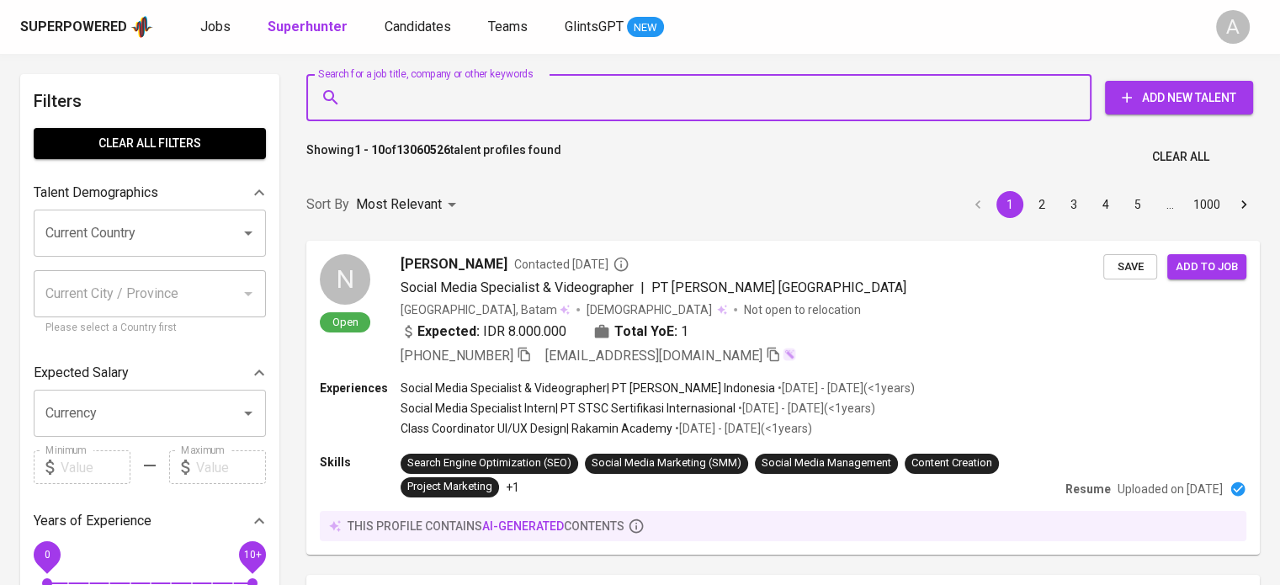
click at [471, 100] on input "Search for a job title, company or other keywords" at bounding box center [703, 98] width 711 height 32
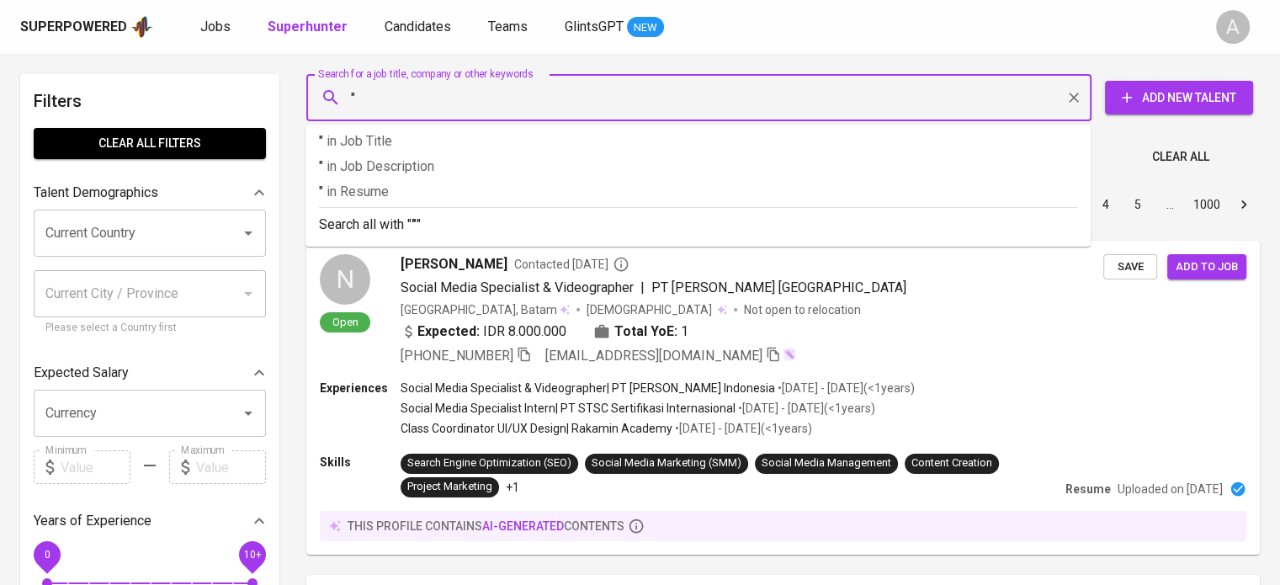
paste input "reginanova991116@gmail.com"
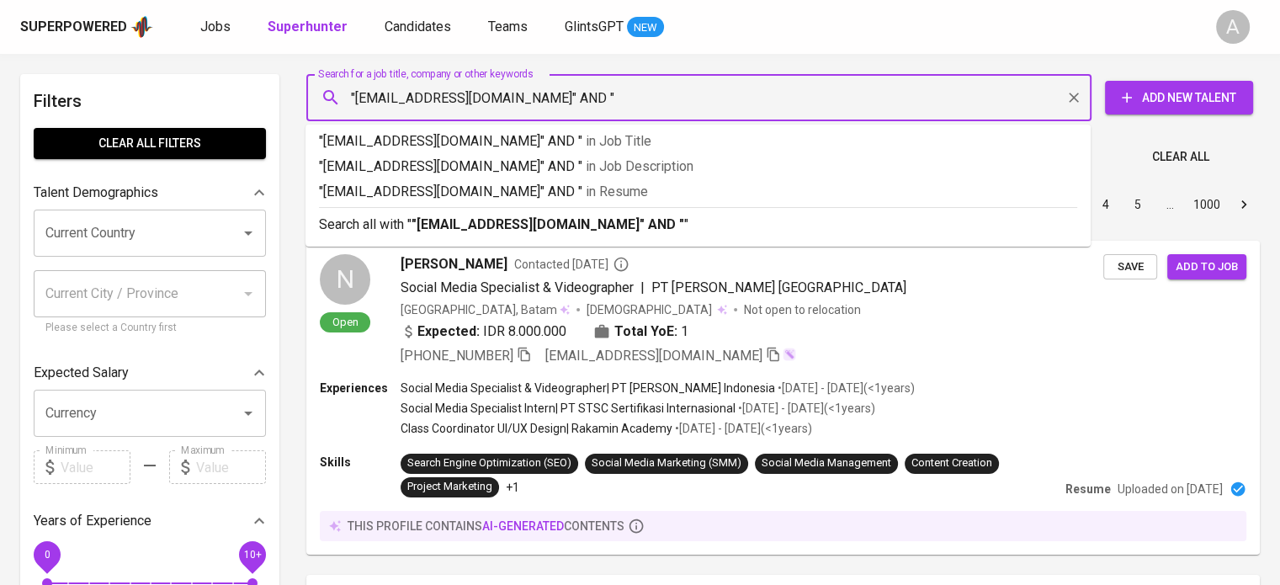
paste input "Regina Maria Nova"
type input ""reginanova991116@gmail.com" AND "Regina Maria Nova""
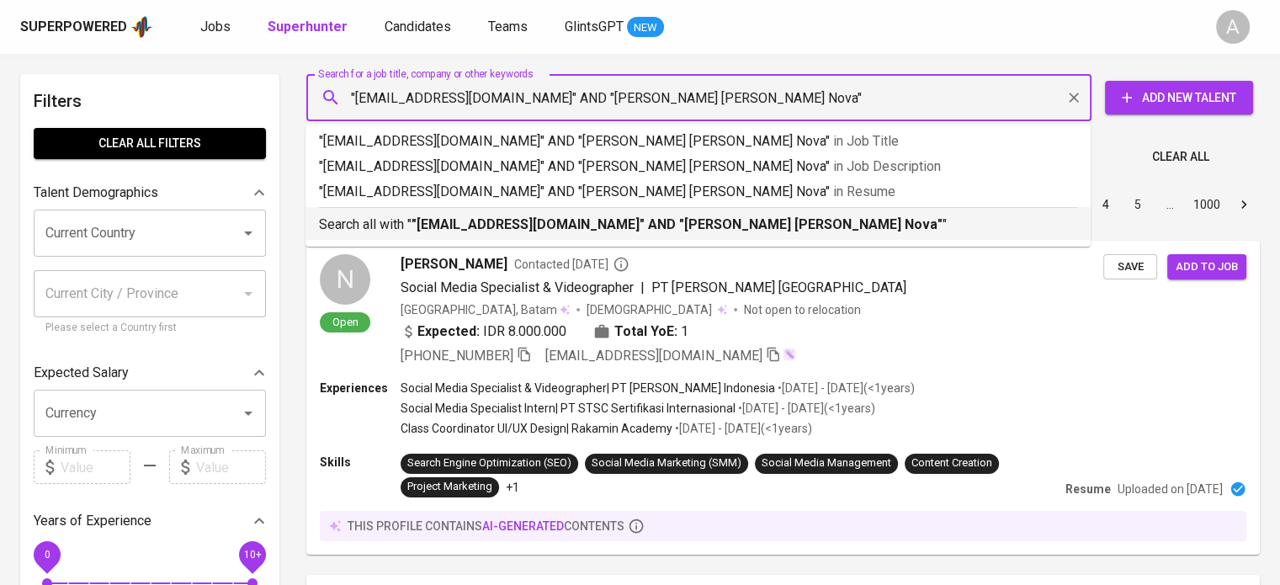
click at [641, 229] on b ""reginanova991116@gmail.com" AND "Regina Maria Nova"" at bounding box center [677, 224] width 531 height 16
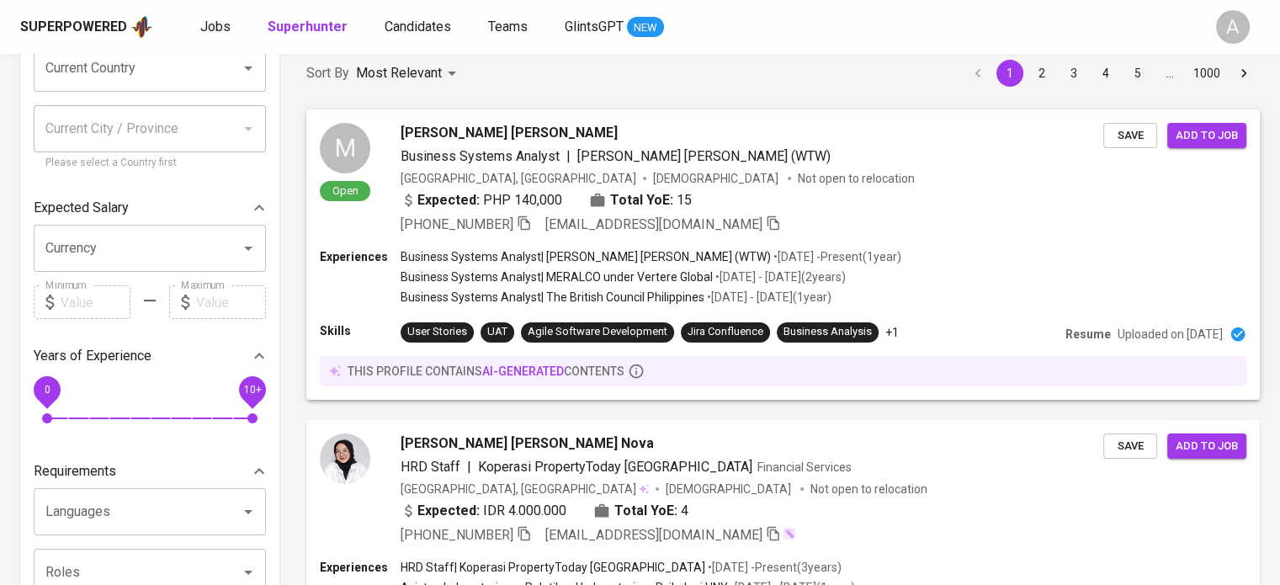
scroll to position [327, 0]
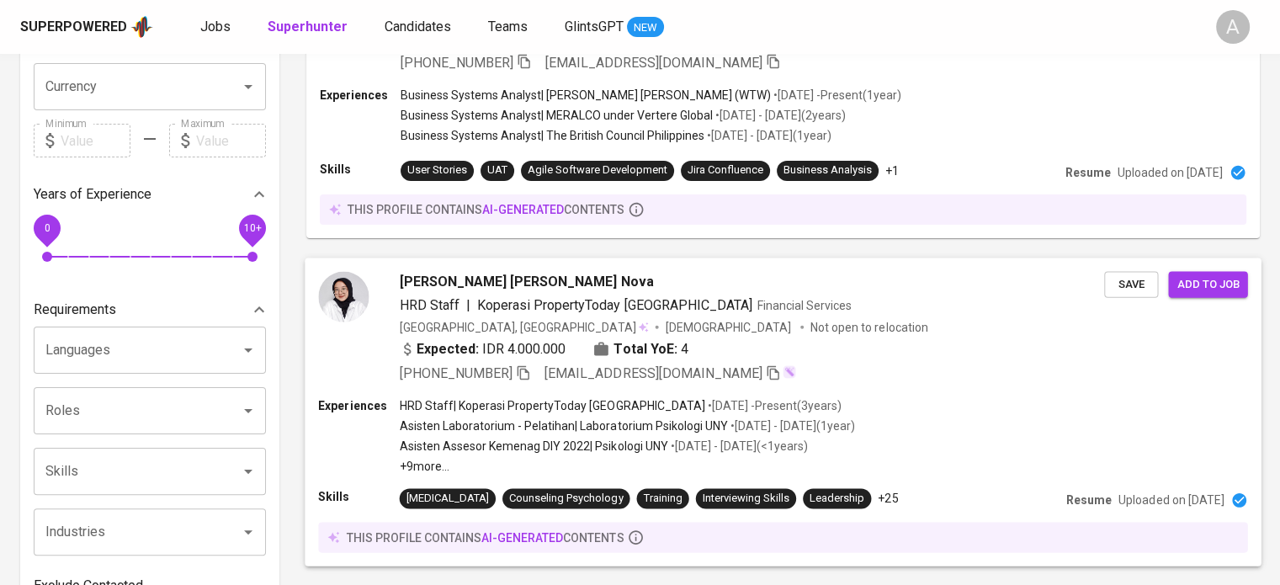
click at [524, 363] on span "+62 815-8552-5025" at bounding box center [465, 373] width 131 height 20
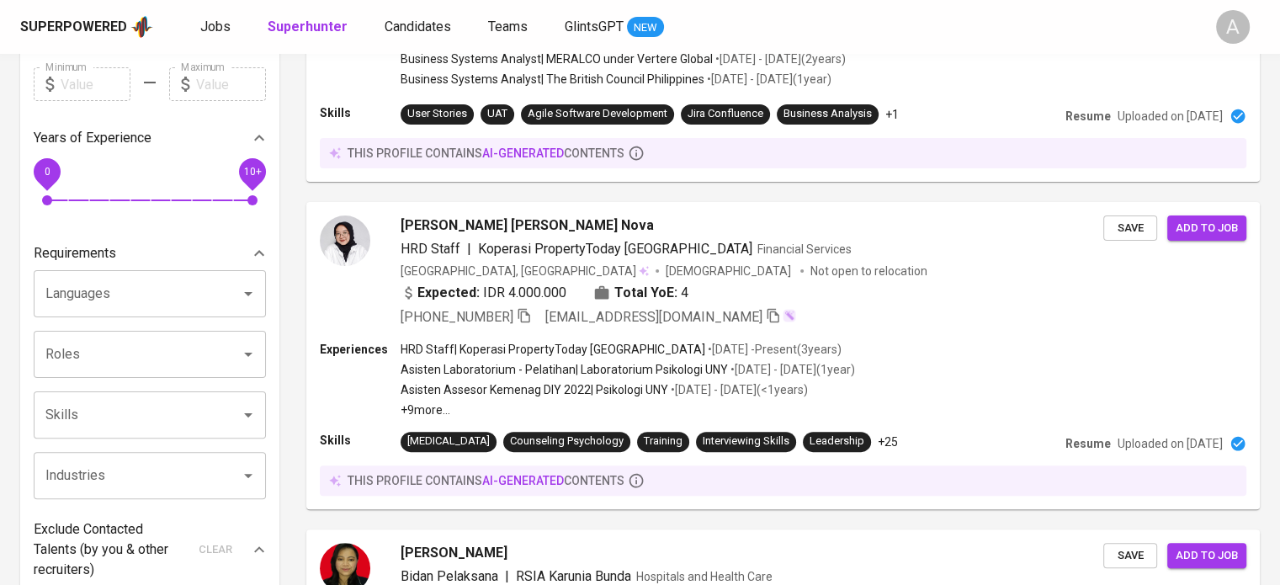
click at [529, 322] on icon "button" at bounding box center [525, 316] width 12 height 14
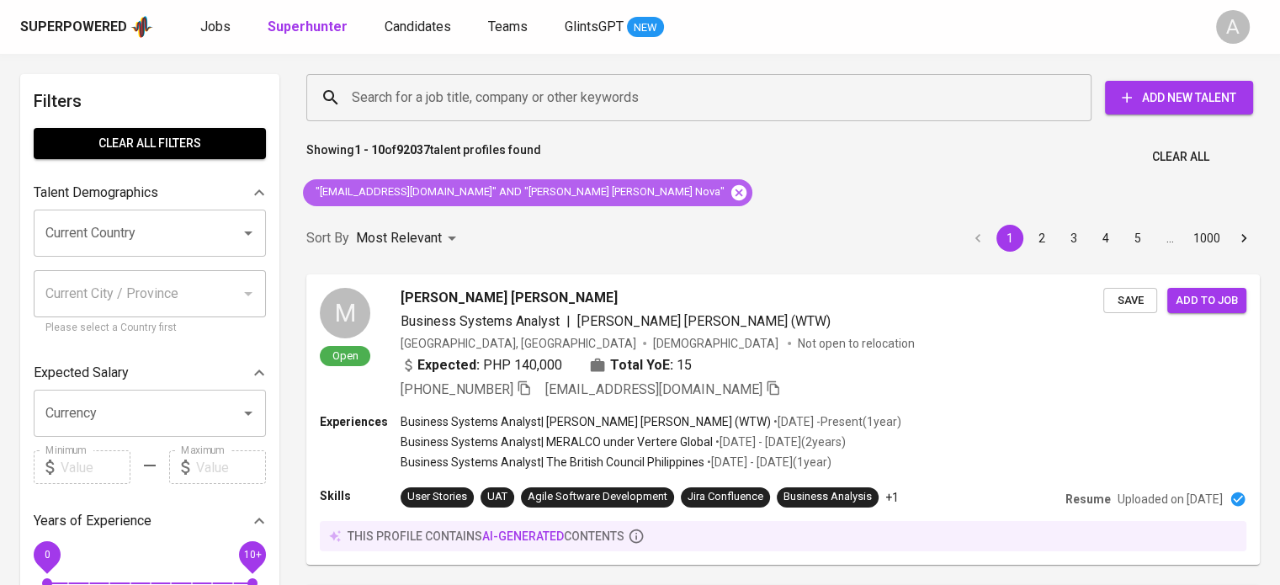
click at [730, 189] on icon at bounding box center [739, 193] width 19 height 19
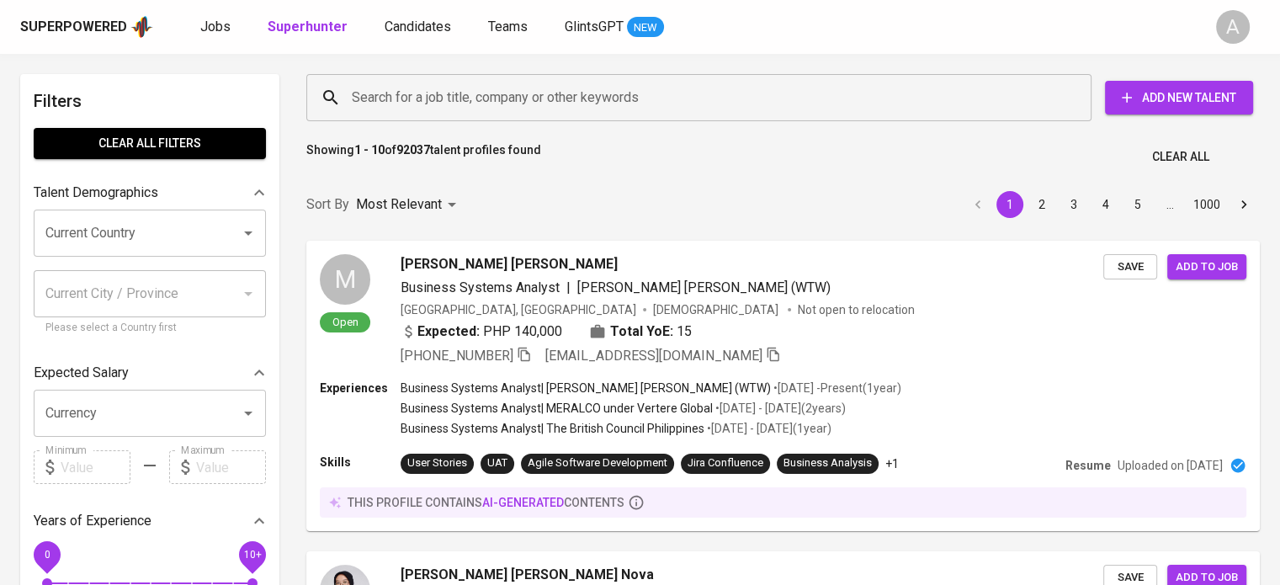
click at [580, 93] on input "Search for a job title, company or other keywords" at bounding box center [703, 98] width 711 height 32
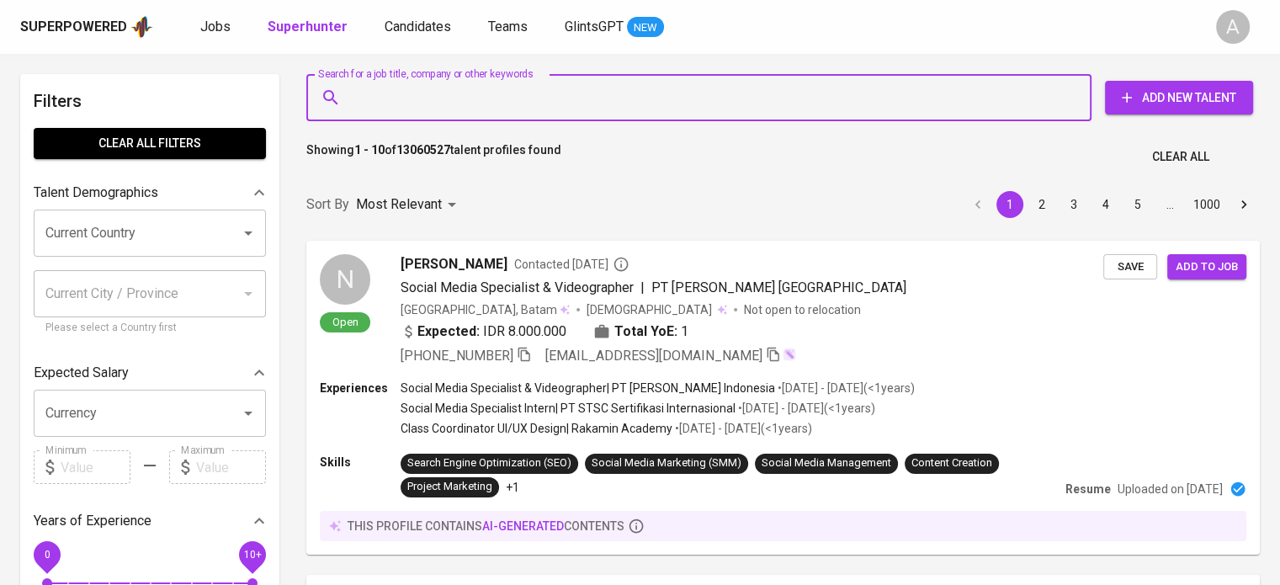
type input """
click at [580, 93] on input "Search for a job title, company or other keywords" at bounding box center [703, 98] width 711 height 32
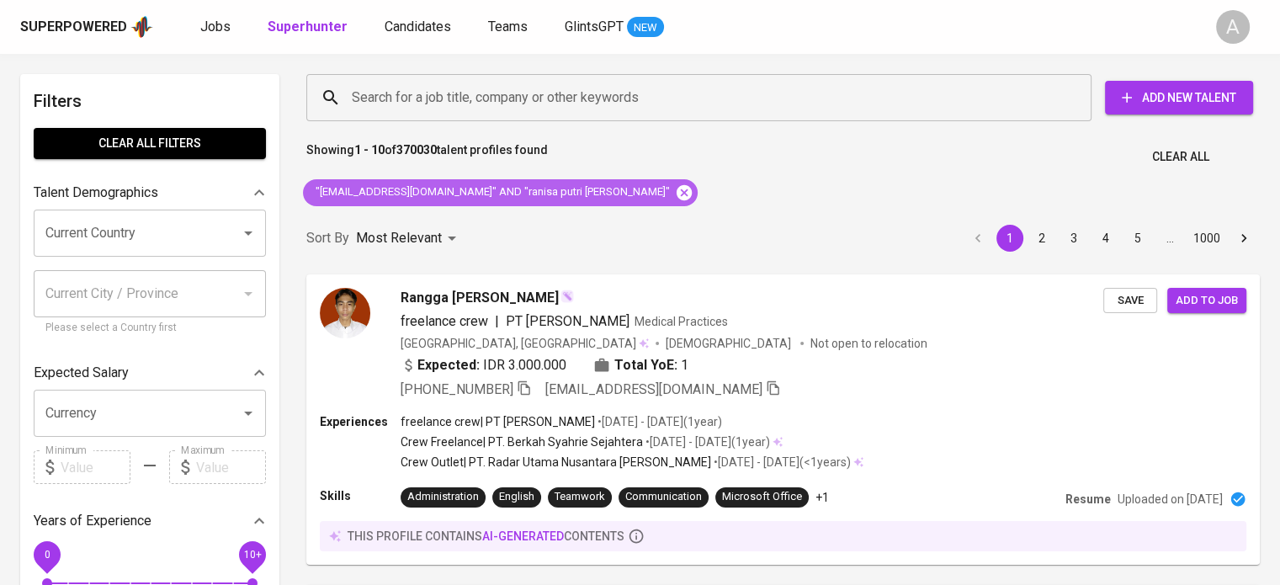
click at [677, 194] on icon at bounding box center [684, 191] width 15 height 15
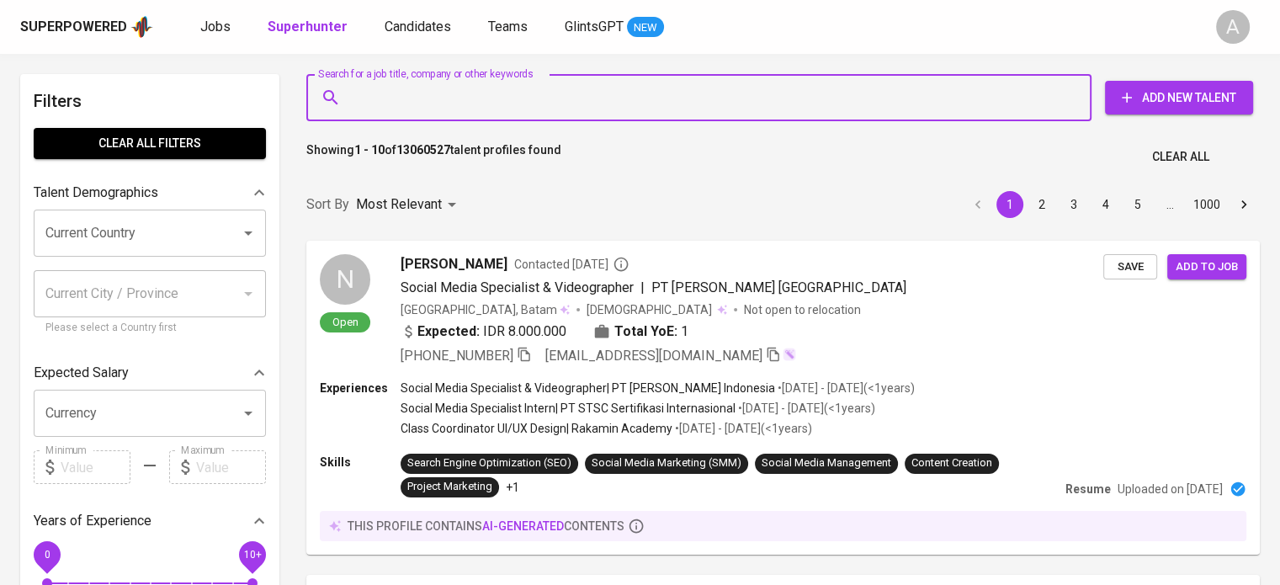
click at [514, 91] on input "Search for a job title, company or other keywords" at bounding box center [703, 98] width 711 height 32
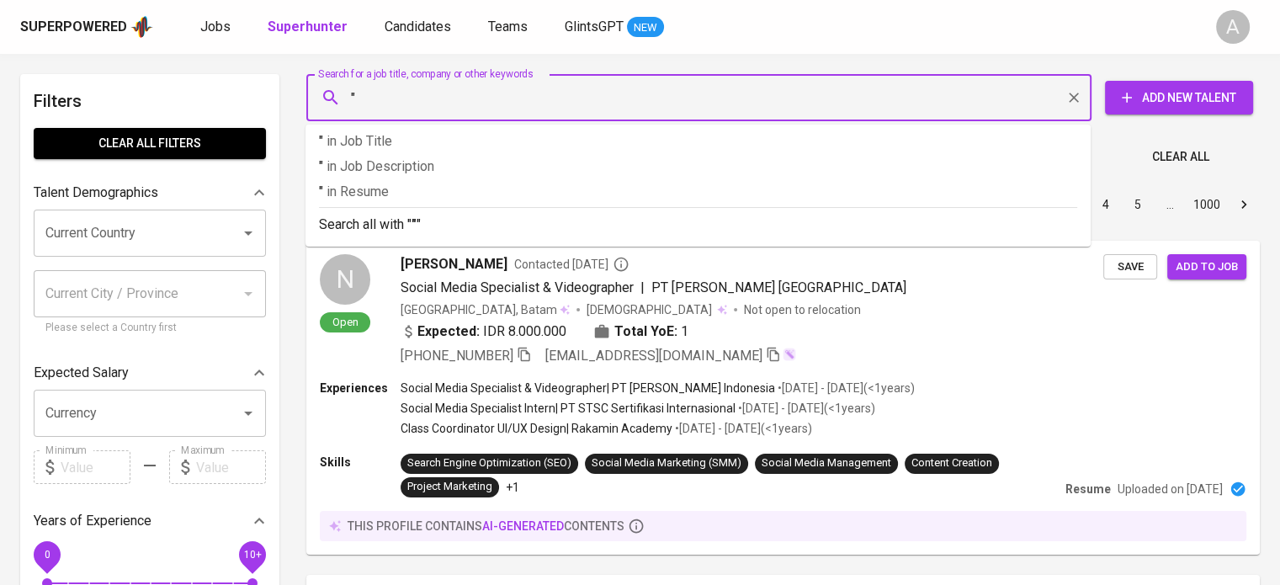
paste input "[EMAIL_ADDRESS][DOMAIN_NAME]"
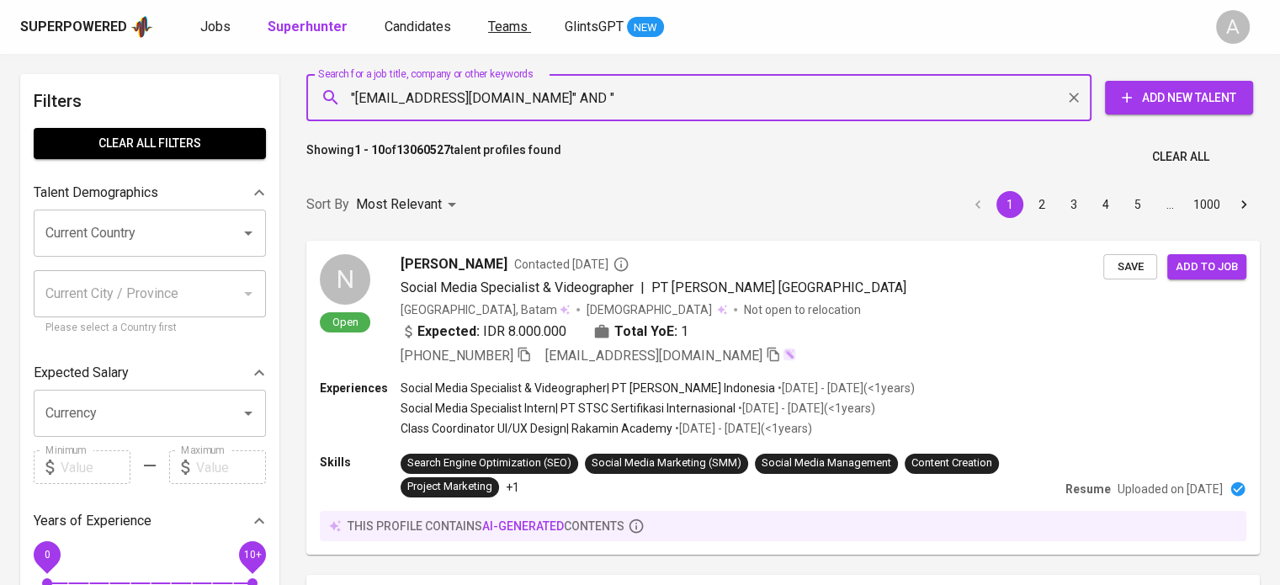
paste input "[PERSON_NAME]"
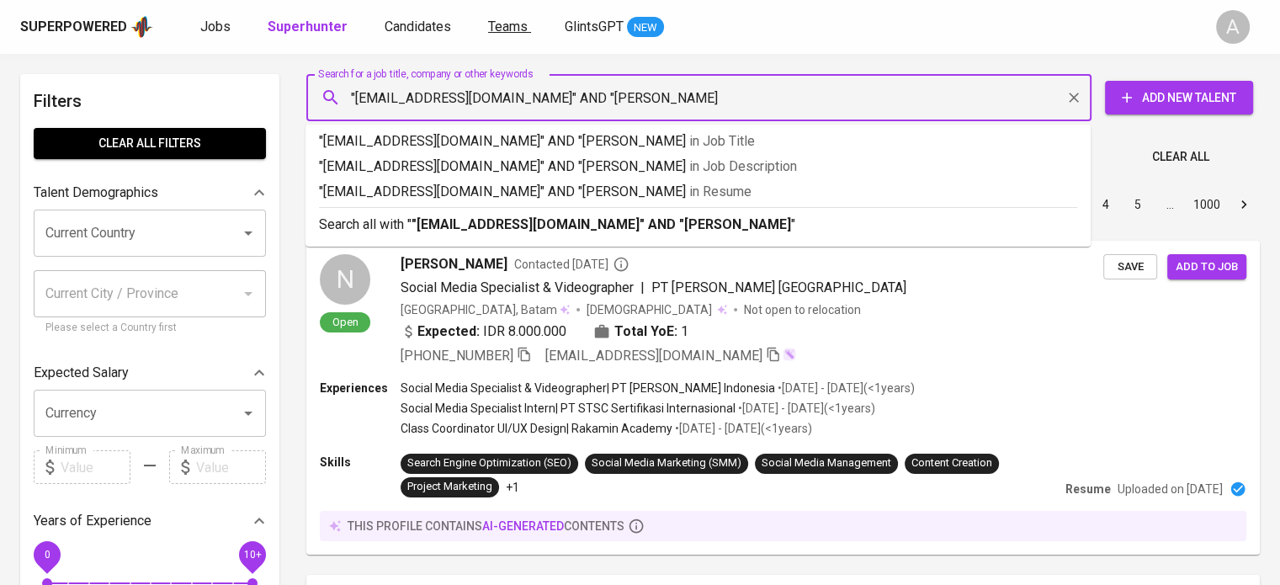
type input ""[EMAIL_ADDRESS][DOMAIN_NAME]" AND "[PERSON_NAME]""
click at [684, 219] on b ""[EMAIL_ADDRESS][DOMAIN_NAME]" AND "[PERSON_NAME]"" at bounding box center [604, 224] width 385 height 16
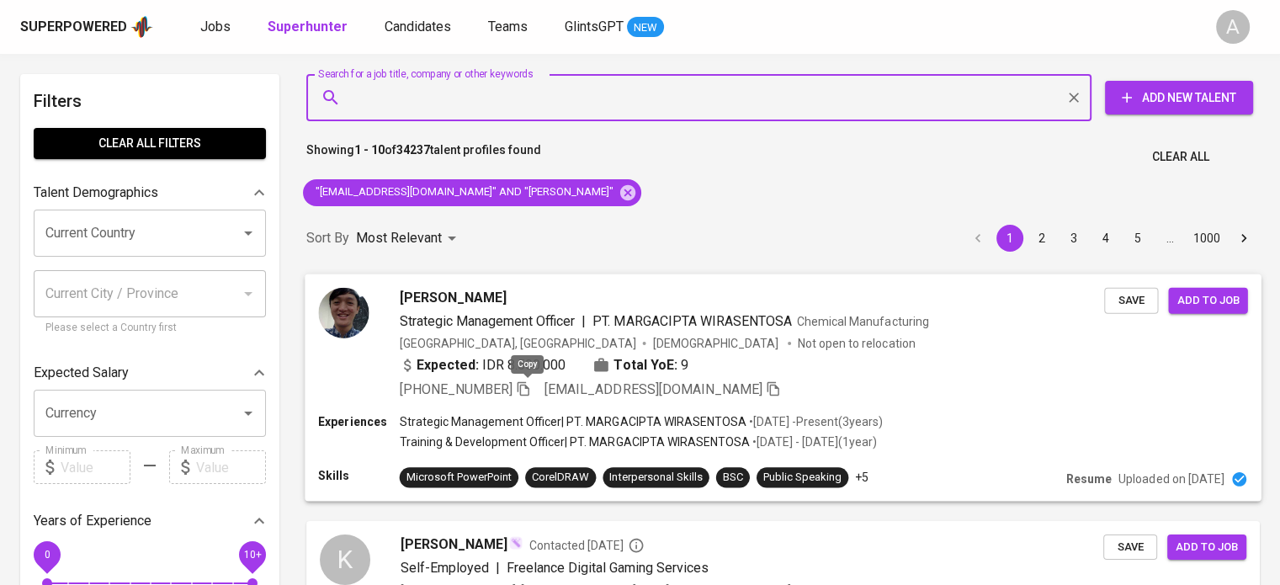
click at [526, 386] on icon "button" at bounding box center [523, 387] width 15 height 15
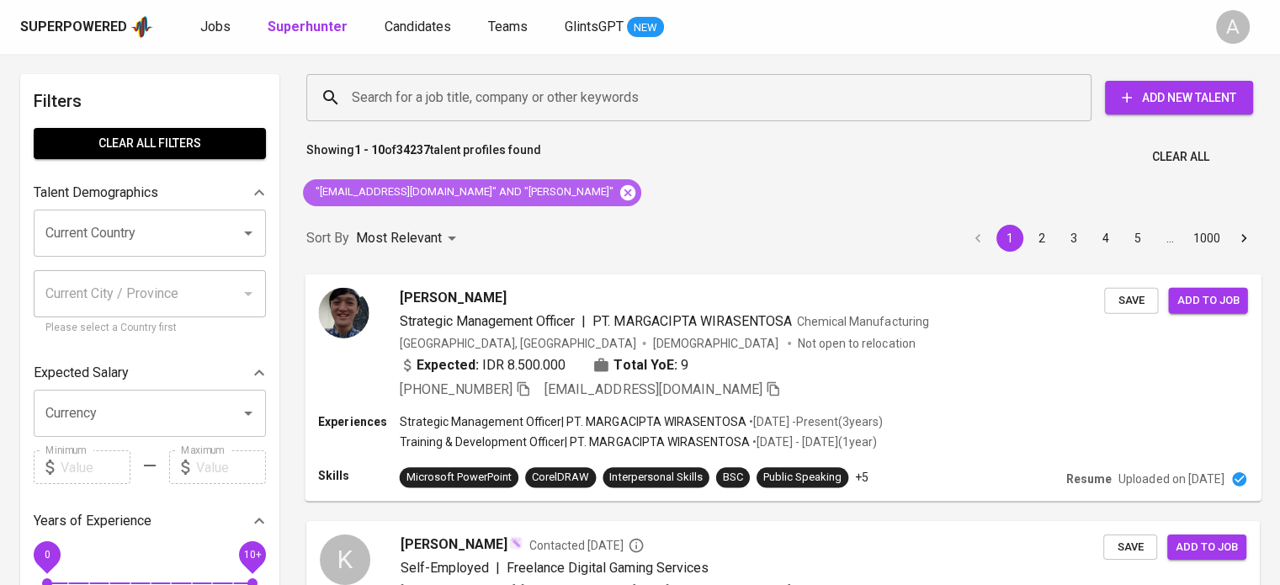
click at [620, 194] on icon at bounding box center [627, 191] width 15 height 15
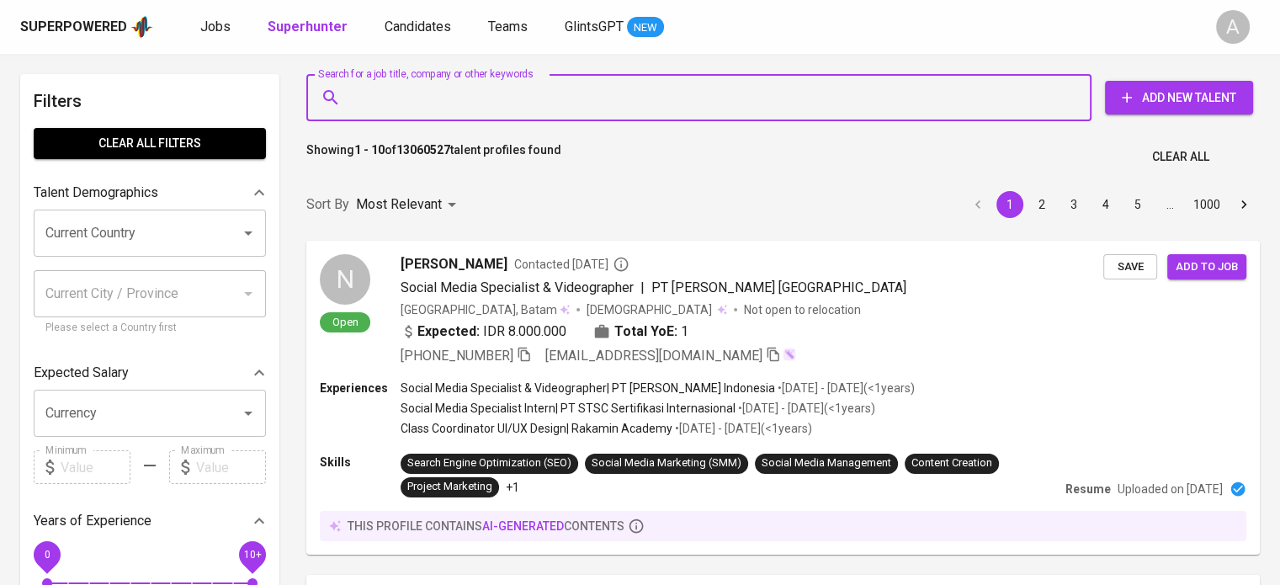
click at [483, 100] on input "Search for a job title, company or other keywords" at bounding box center [703, 98] width 711 height 32
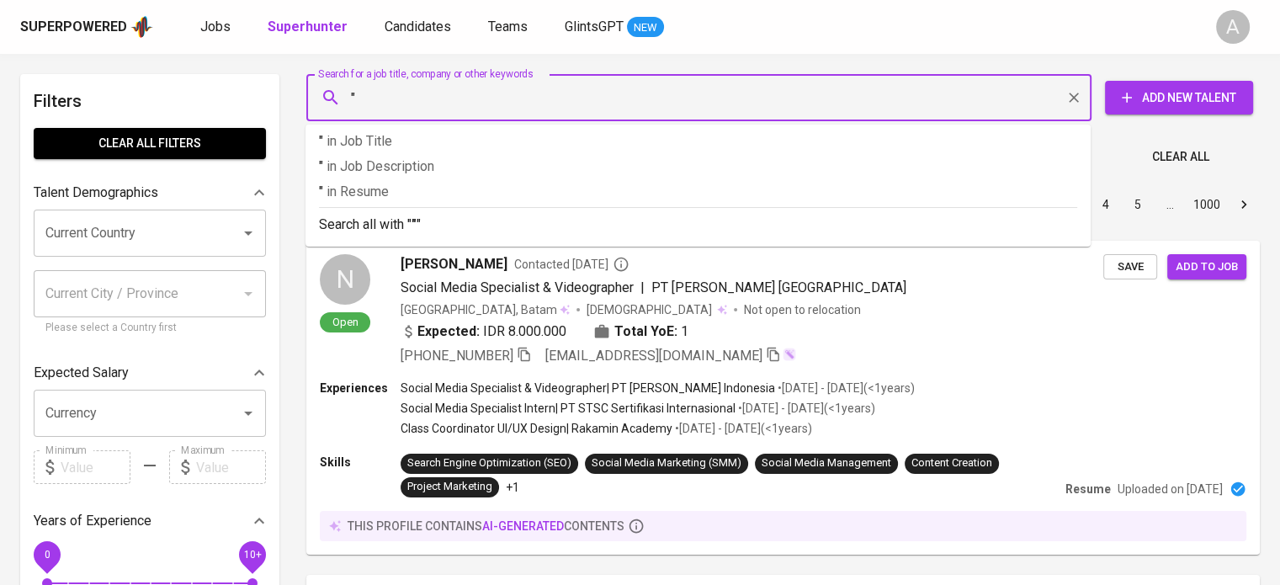
paste input "[EMAIL_ADDRESS][DOMAIN_NAME]"
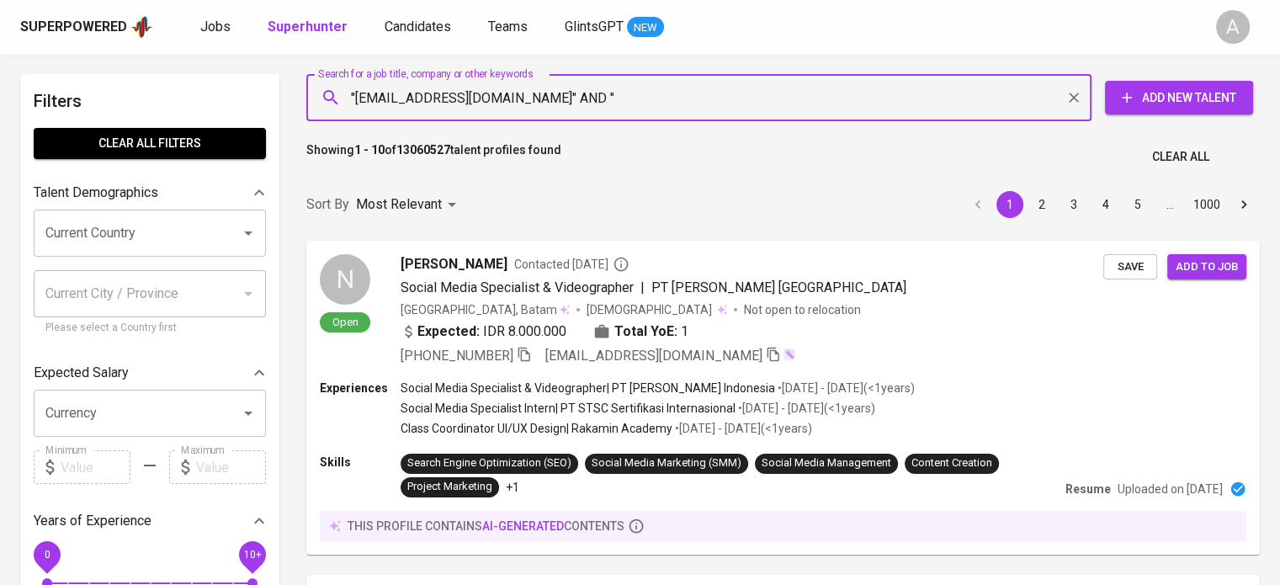
paste input "[PERSON_NAME]"
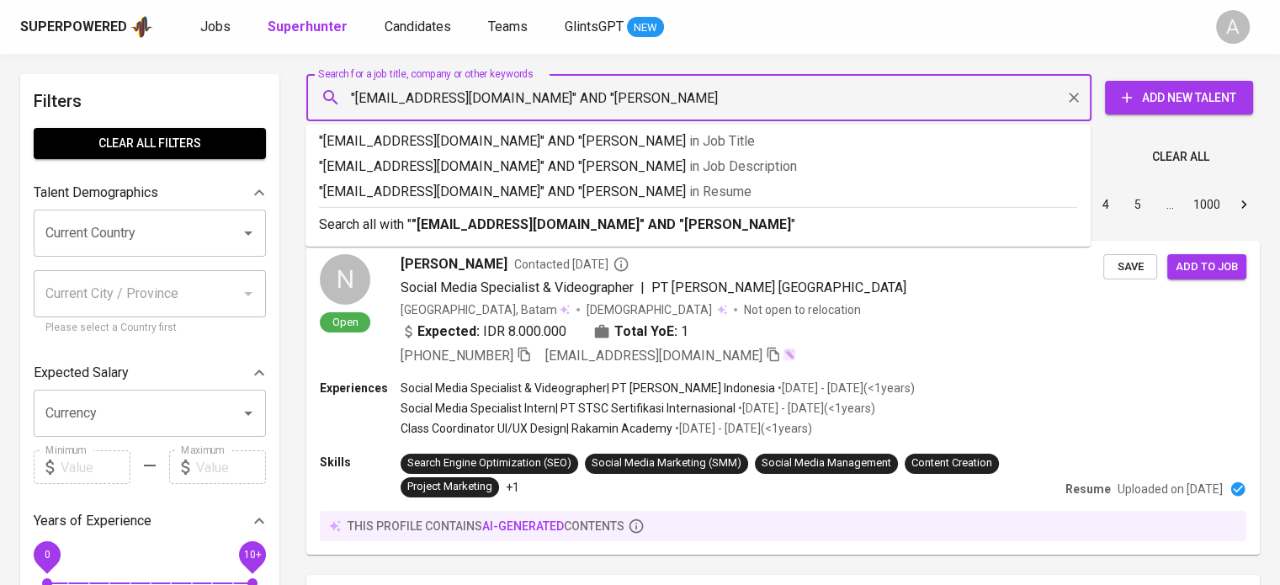
type input ""[EMAIL_ADDRESS][DOMAIN_NAME]" AND "[PERSON_NAME]""
click at [714, 227] on p "Search all with " "[EMAIL_ADDRESS][DOMAIN_NAME]" AND "[PERSON_NAME]" "" at bounding box center [698, 225] width 758 height 20
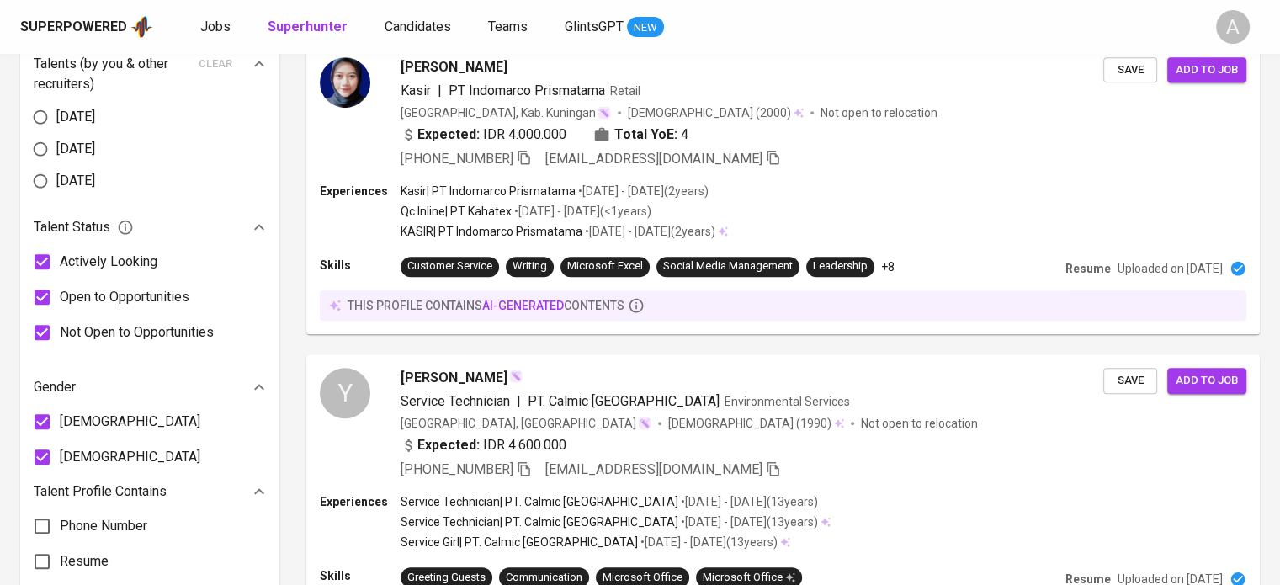
scroll to position [130, 0]
